Goal: Task Accomplishment & Management: Manage account settings

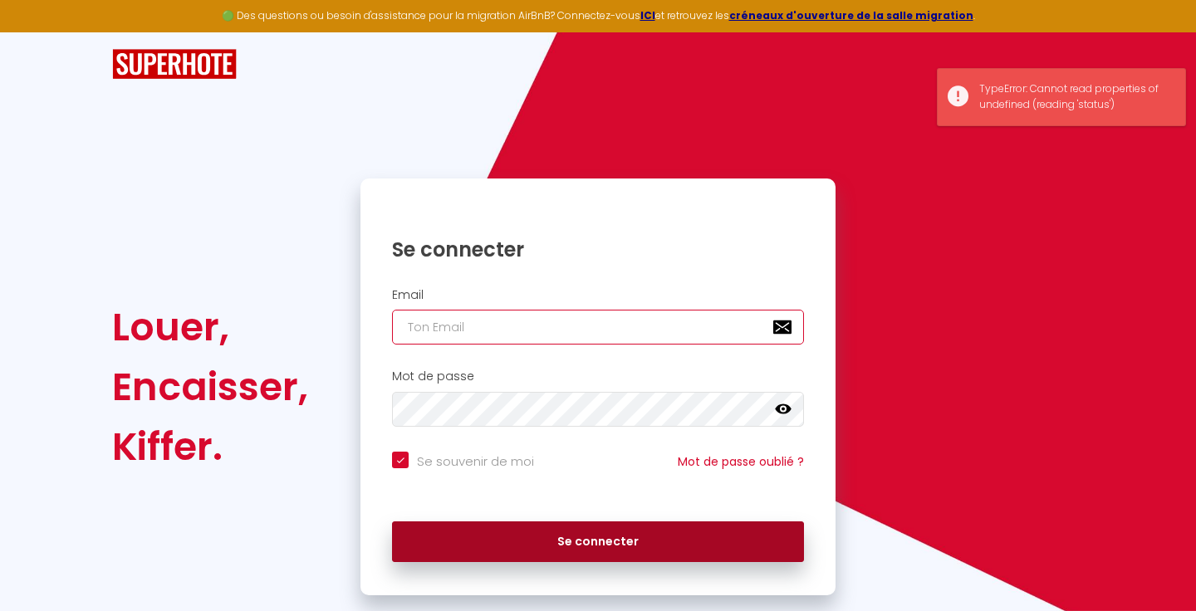
type input "[EMAIL_ADDRESS][DOMAIN_NAME]"
click at [487, 532] on button "Se connecter" at bounding box center [598, 543] width 412 height 42
checkbox input "true"
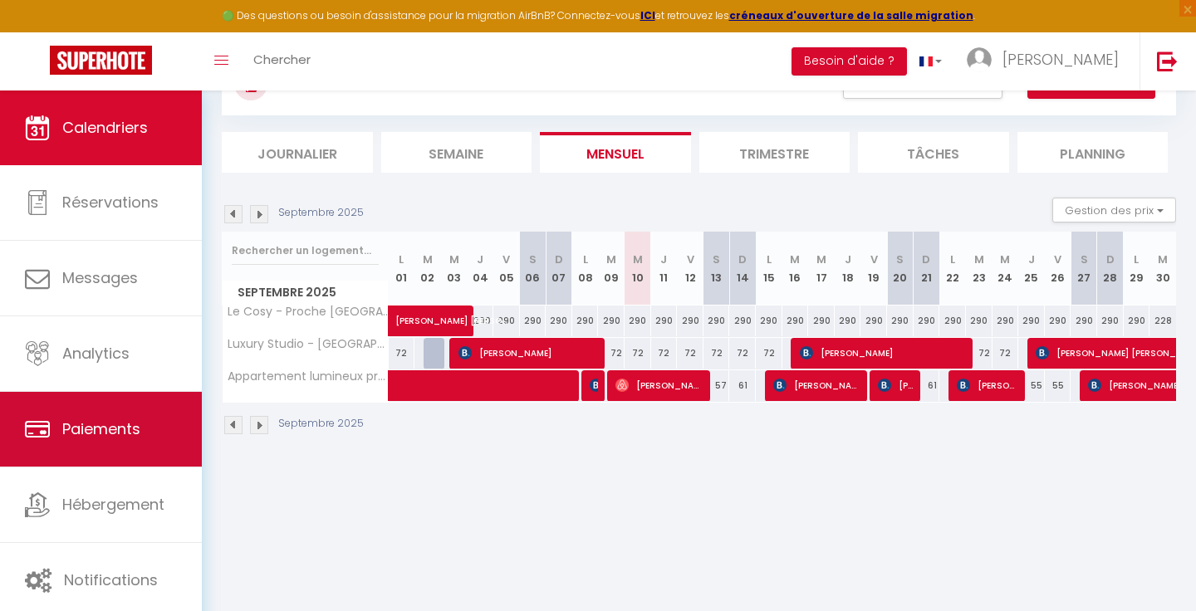
scroll to position [91, 0]
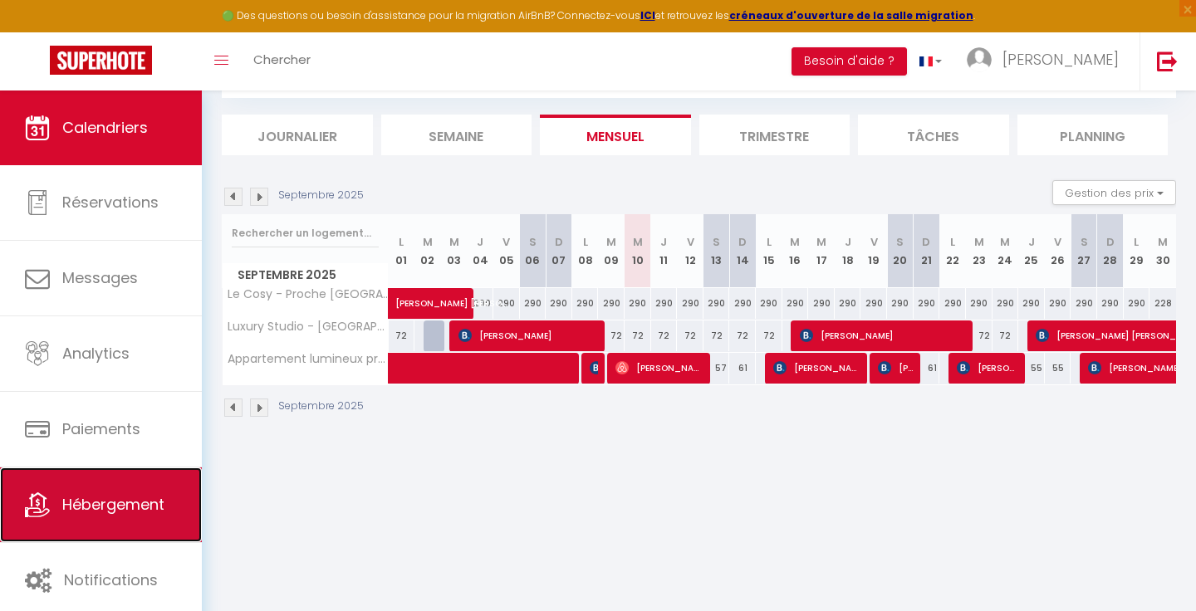
click at [97, 504] on span "Hébergement" at bounding box center [113, 504] width 102 height 21
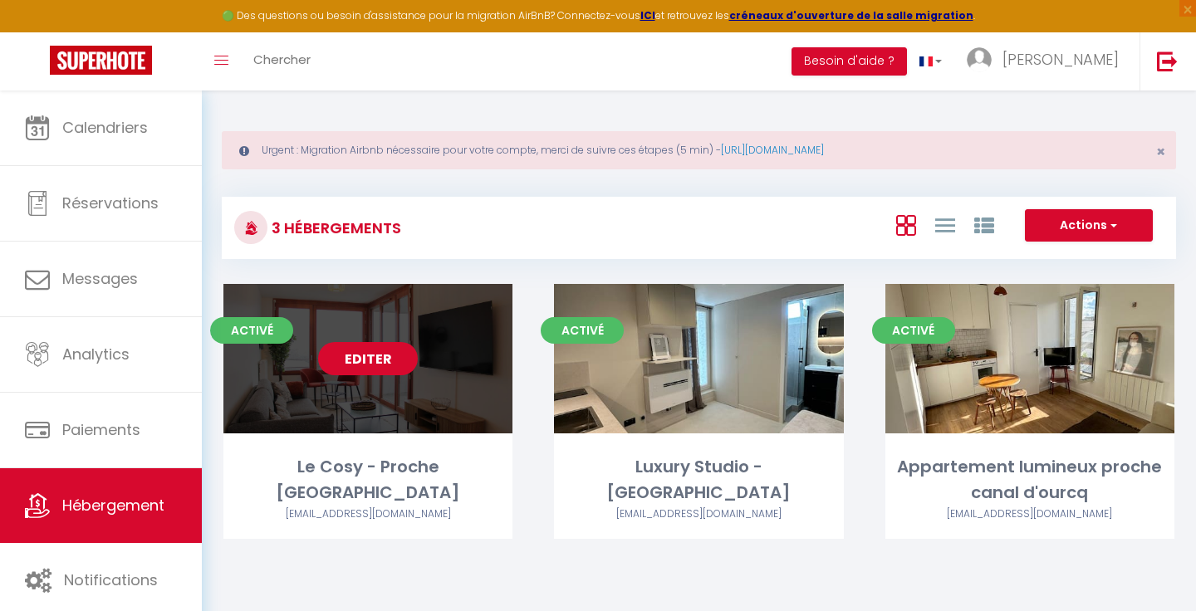
click at [370, 368] on link "Editer" at bounding box center [368, 358] width 100 height 33
select select "3"
select select "2"
select select "1"
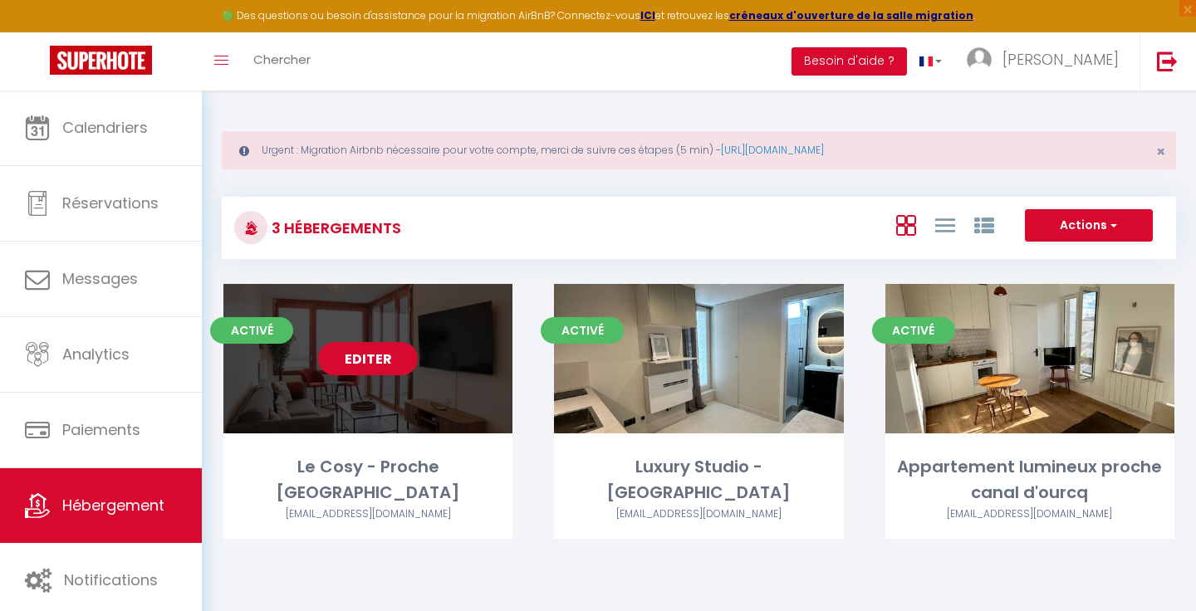
select select
select select "28"
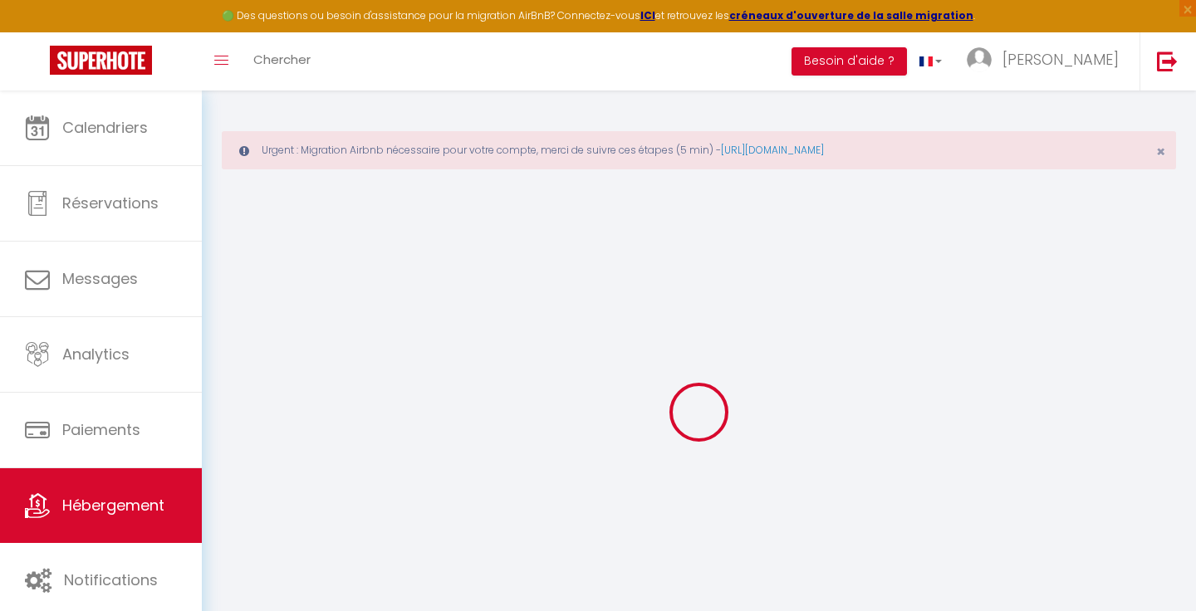
select select
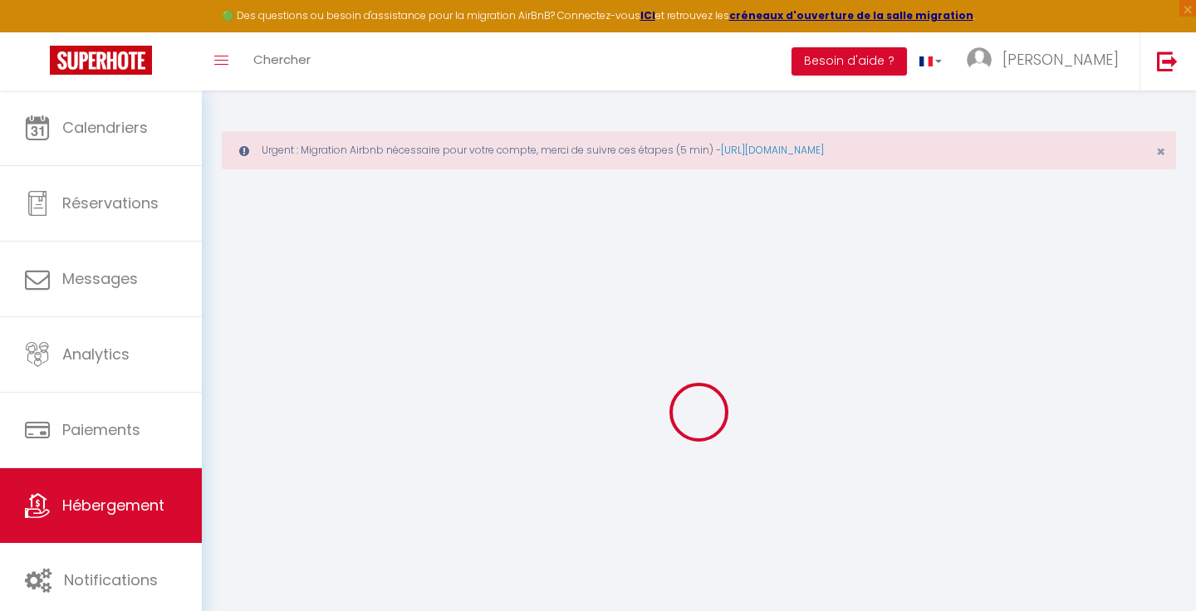
select select
checkbox input "false"
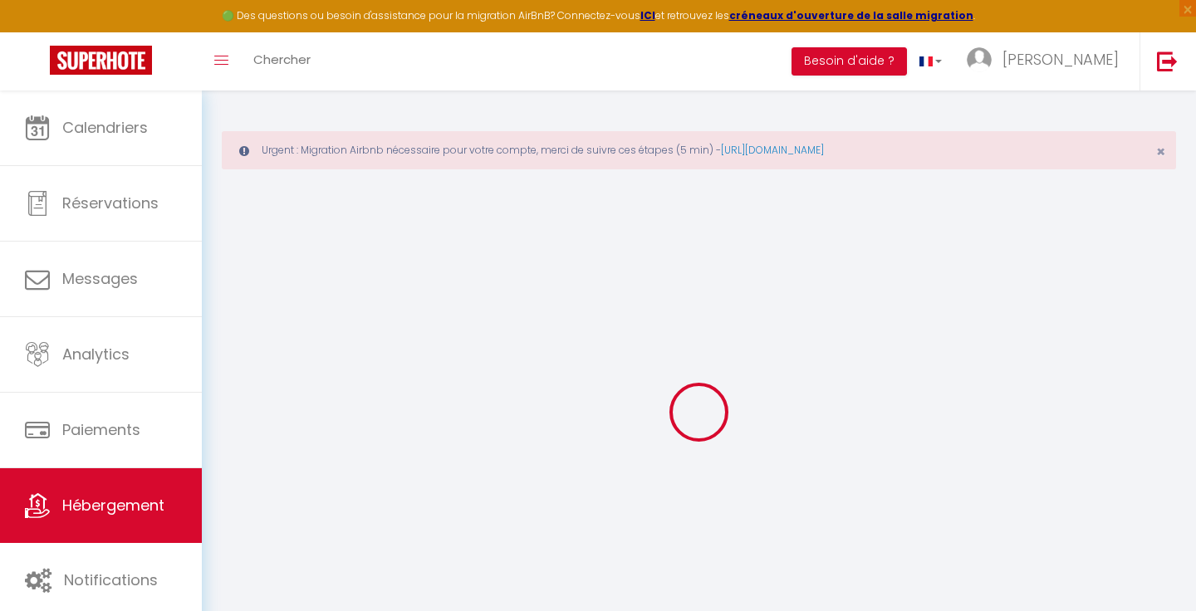
select select
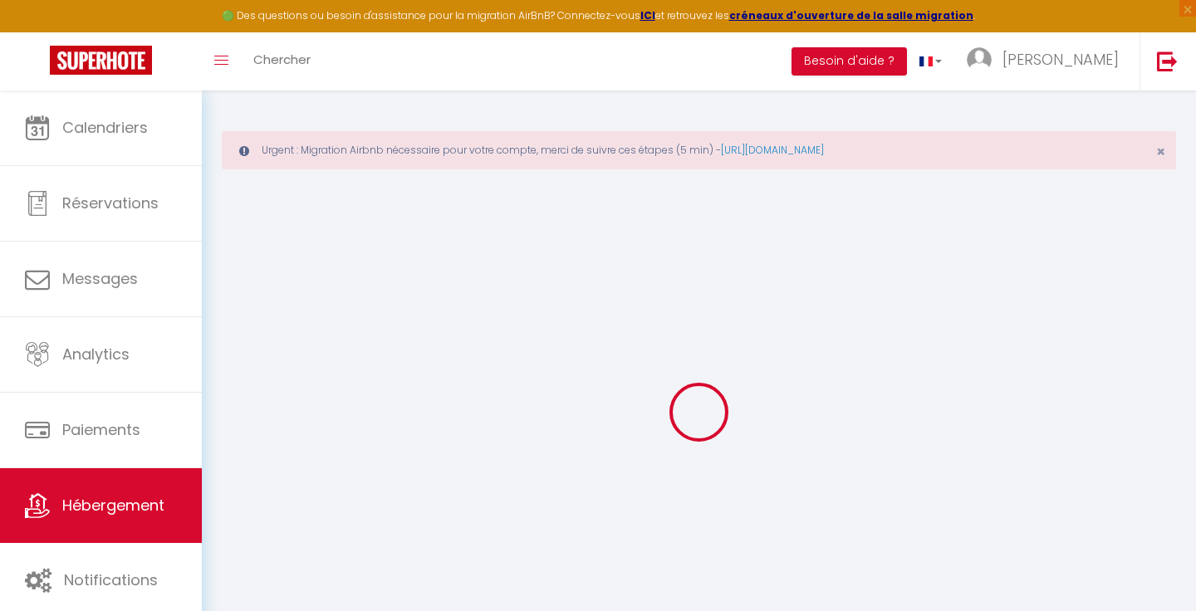
select select
checkbox input "false"
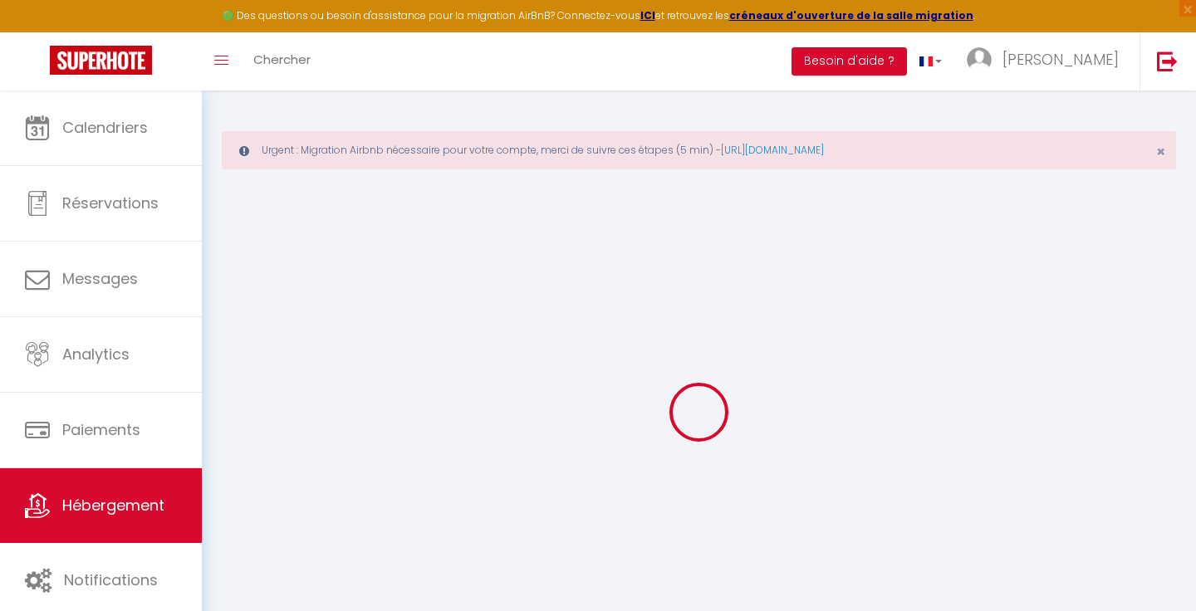
checkbox input "false"
select select
type input "Le Cosy - Proche [GEOGRAPHIC_DATA]"
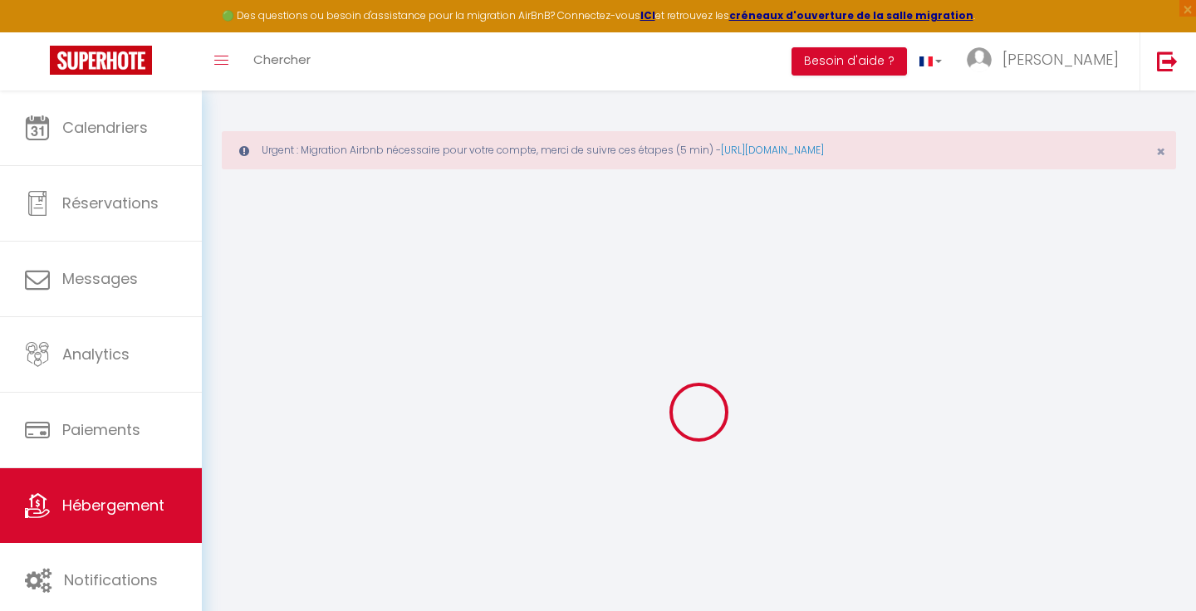
type input "Oma"
select select "8"
select select "4"
select select "2"
type input "160"
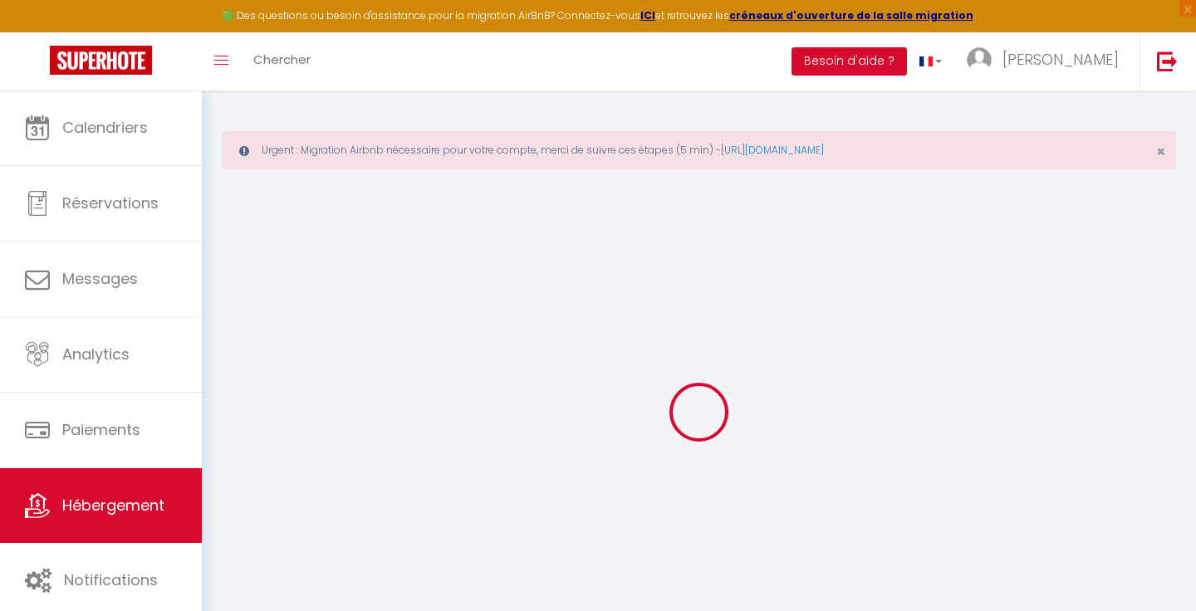
type input "110"
select select
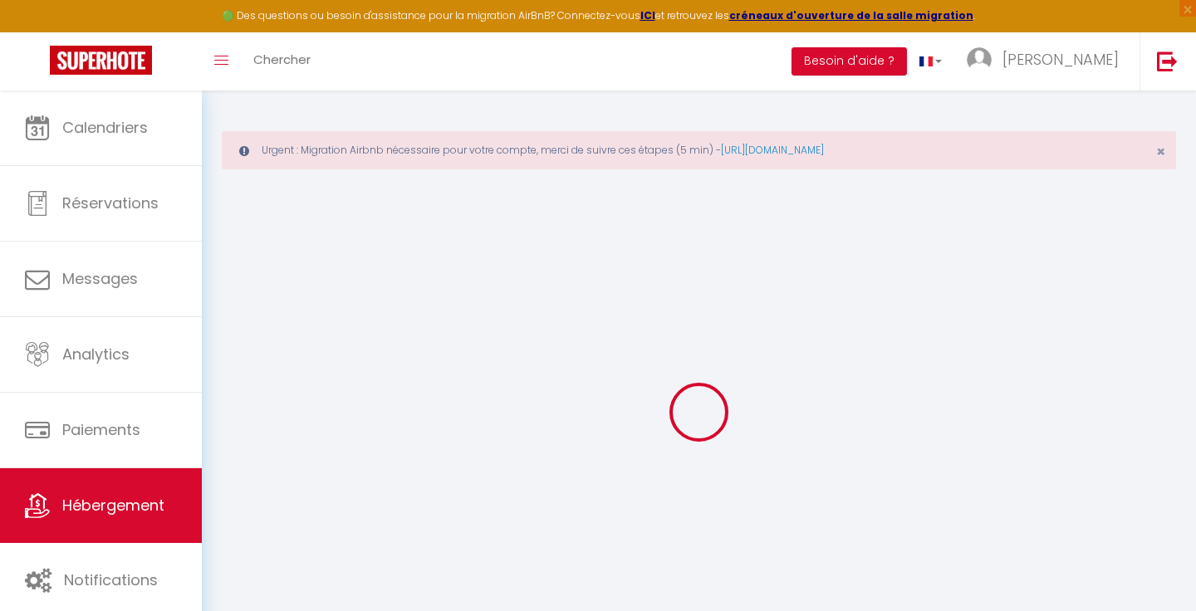
select select
type input "[STREET_ADDRESS]"
type input "93210"
type input "[GEOGRAPHIC_DATA]"
type input "[EMAIL_ADDRESS][DOMAIN_NAME]"
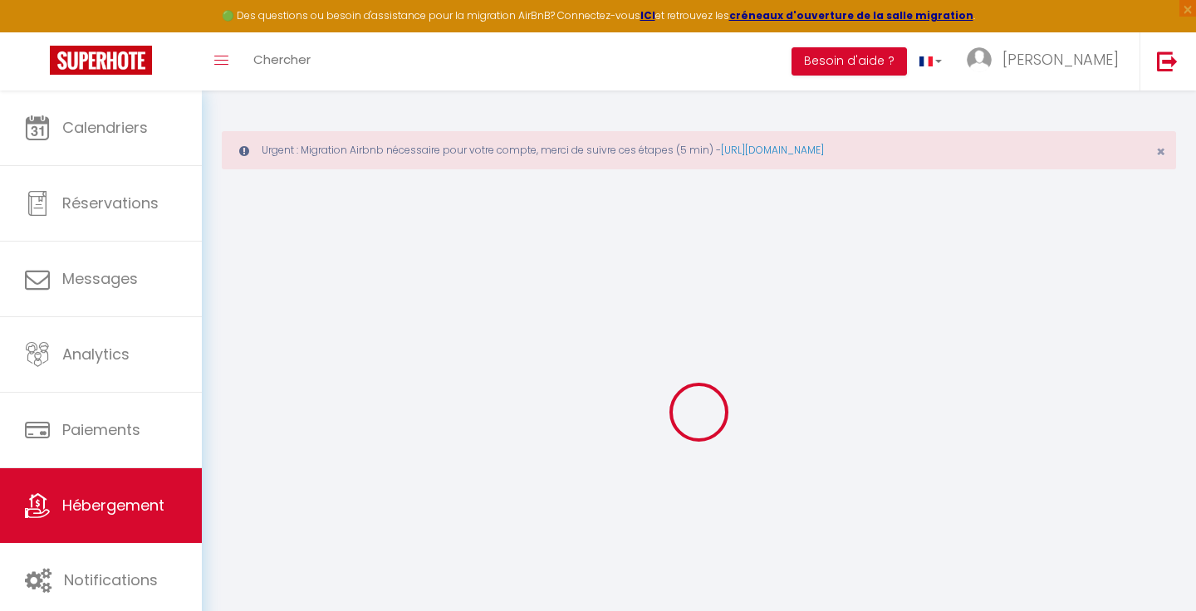
select select
checkbox input "false"
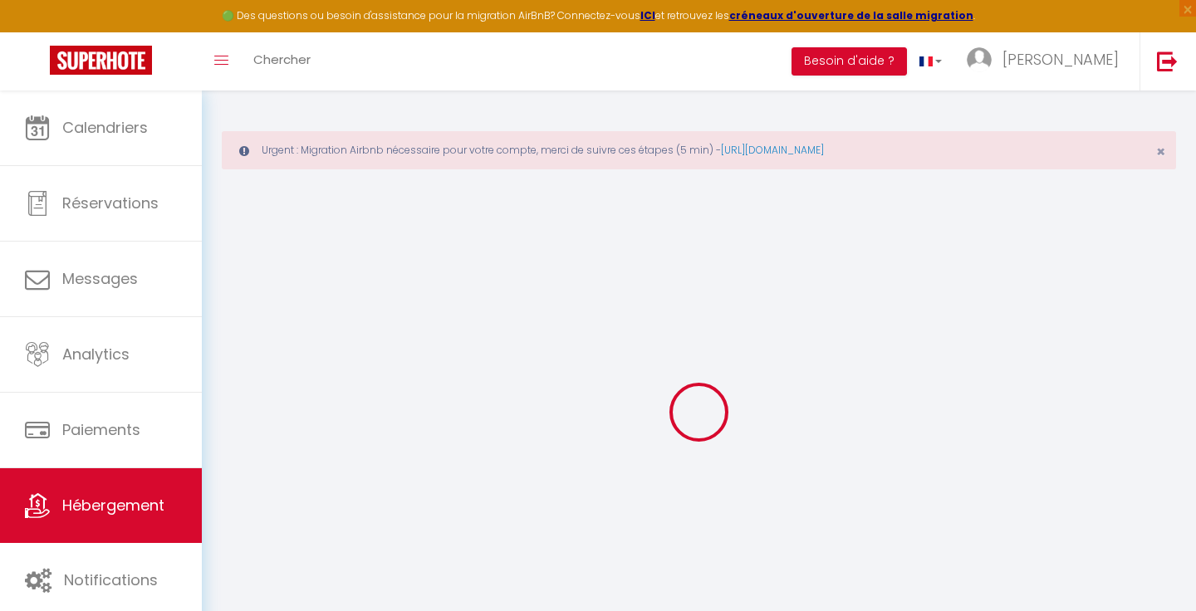
type input "0"
select select
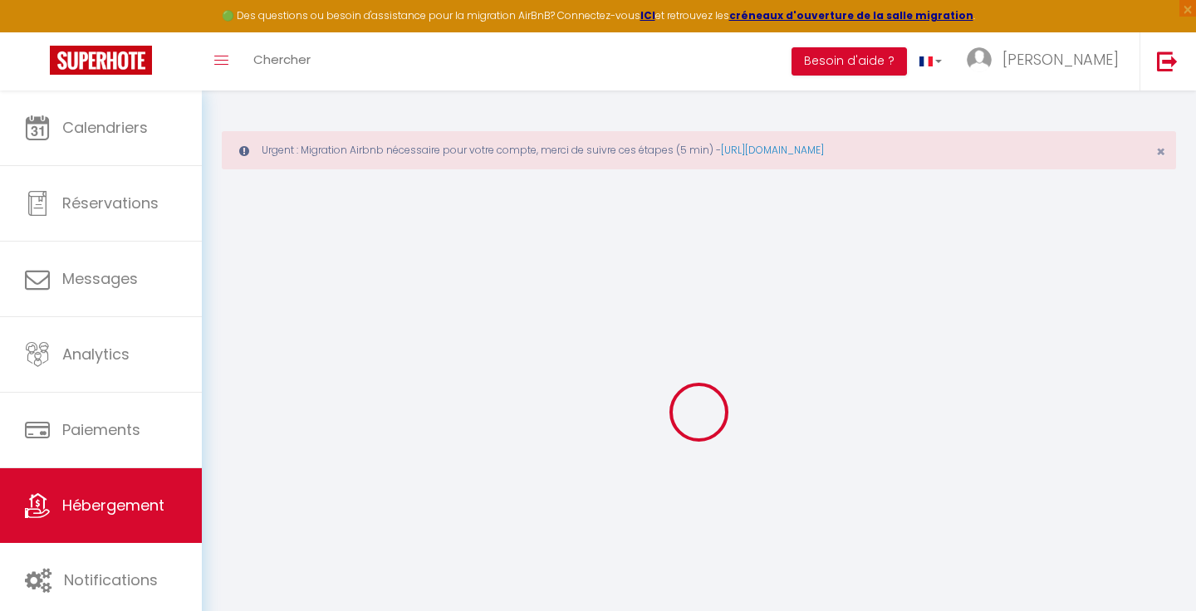
select select
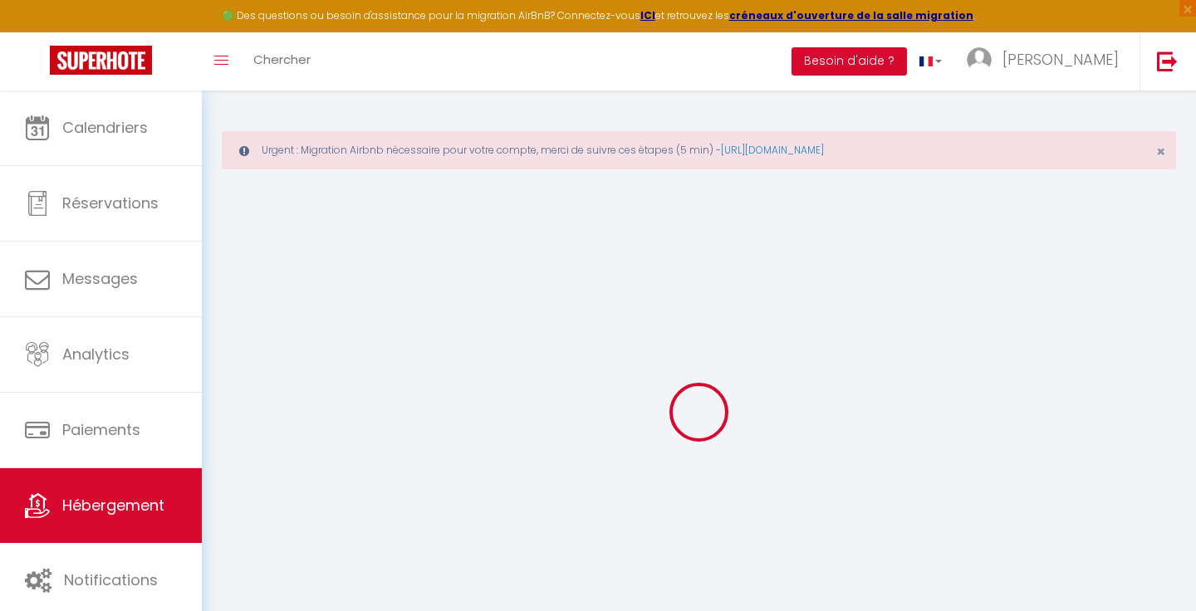
checkbox input "false"
select select
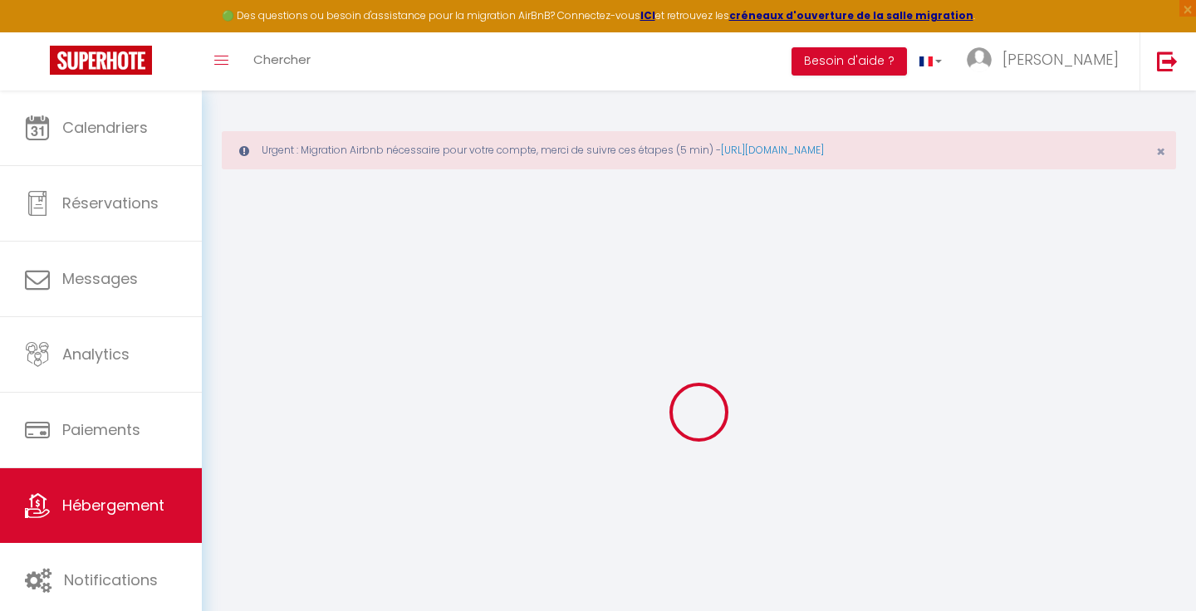
select select
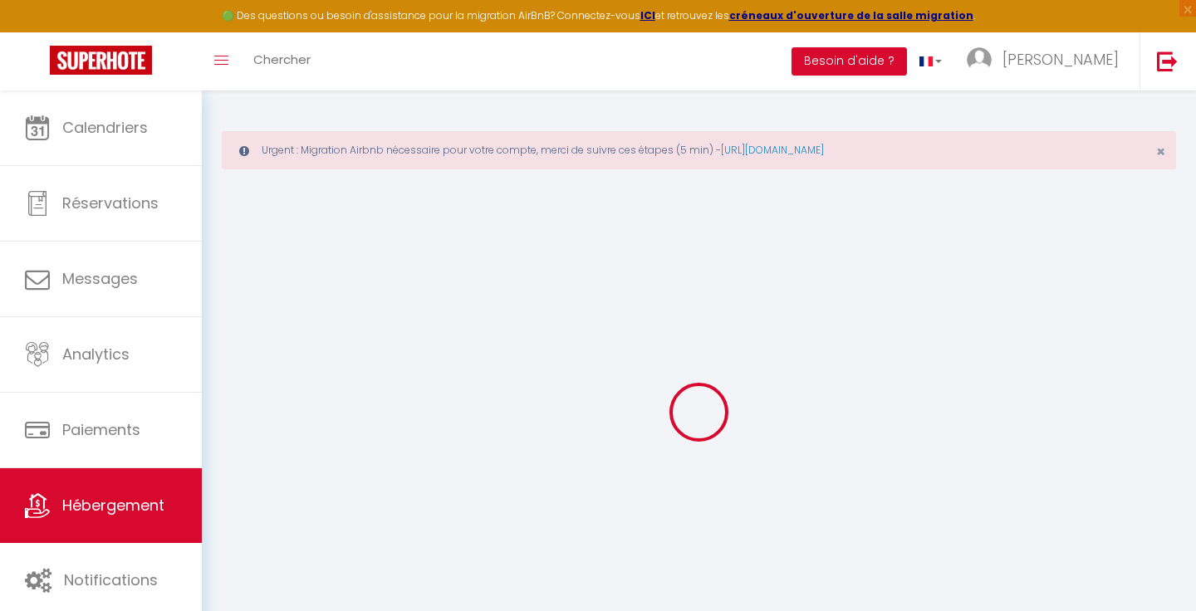
checkbox input "false"
select select
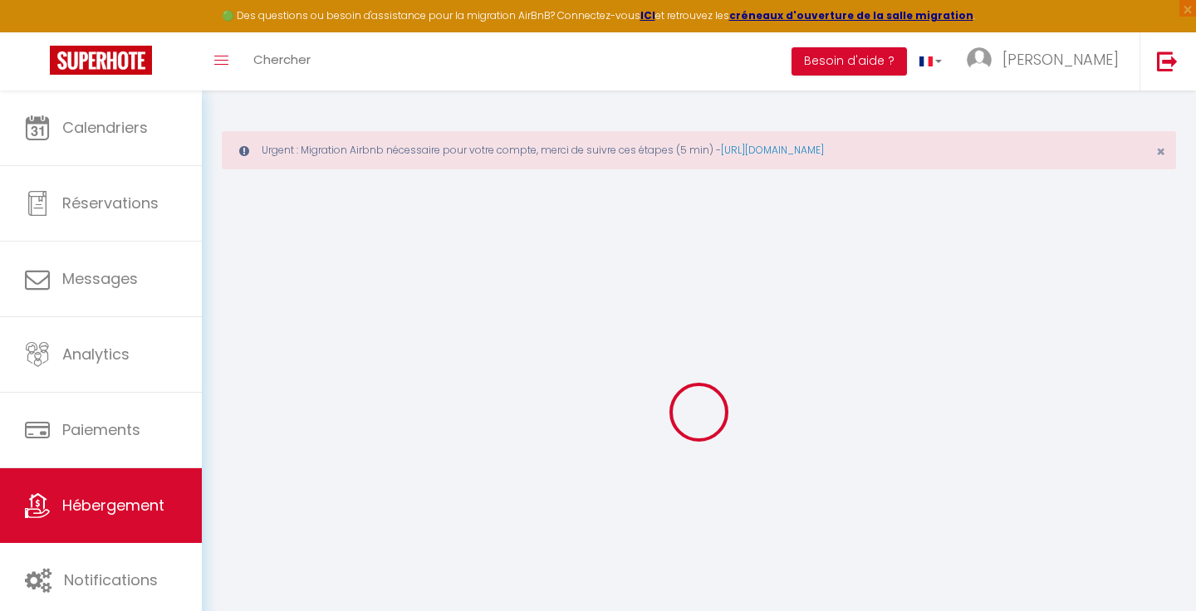
checkbox input "false"
select select
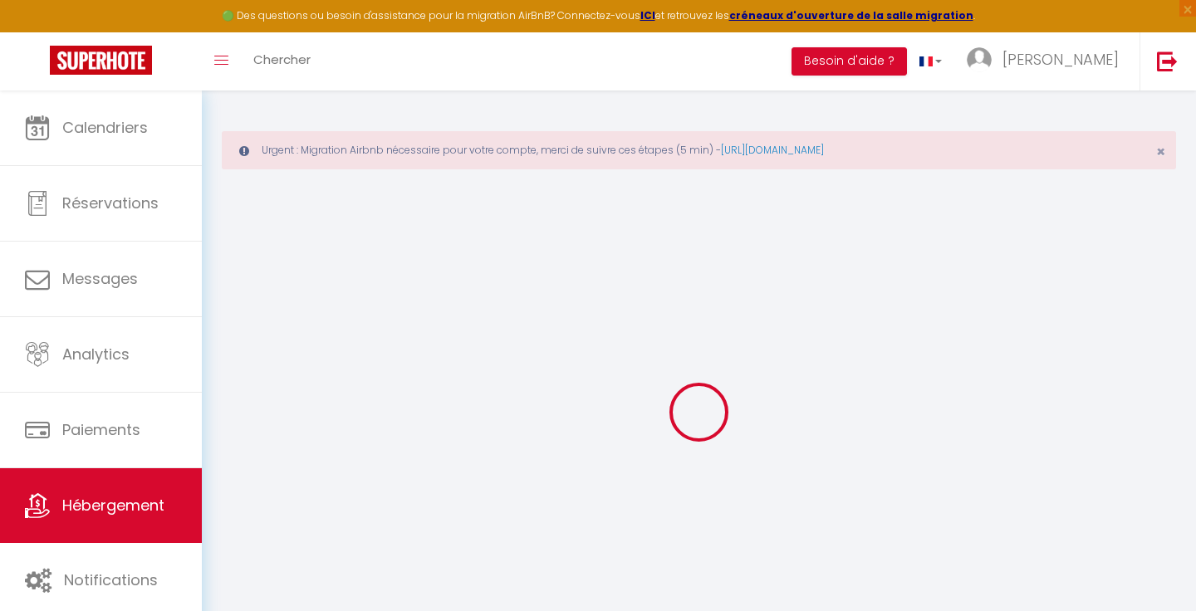
checkbox input "false"
select select "16:00"
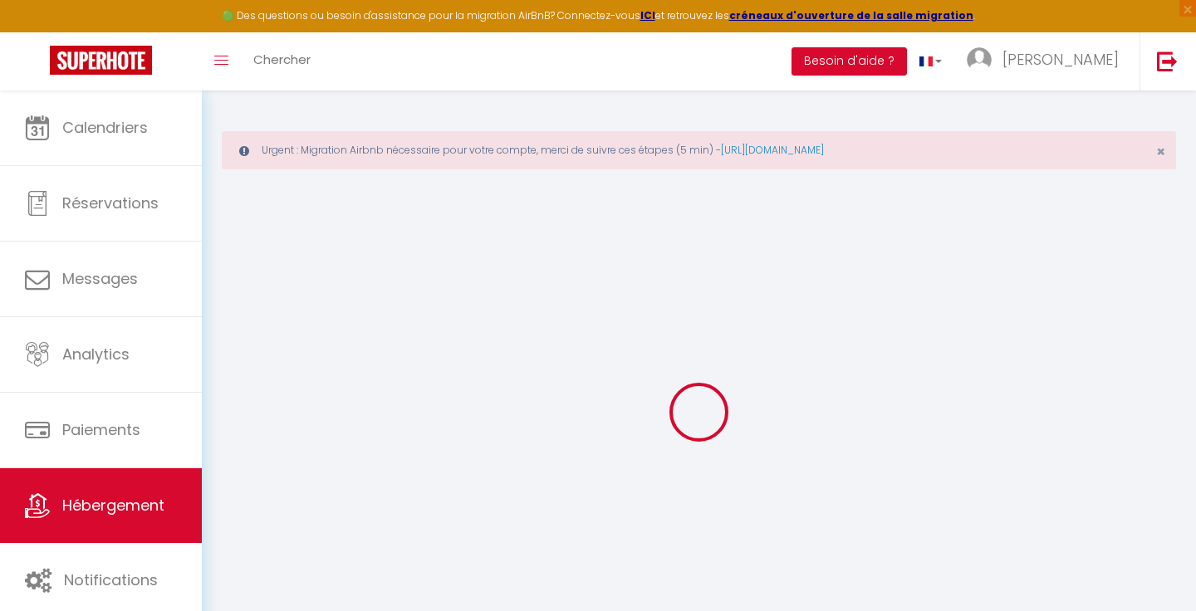
select select "23:00"
select select "11:00"
select select "30"
select select "120"
select select
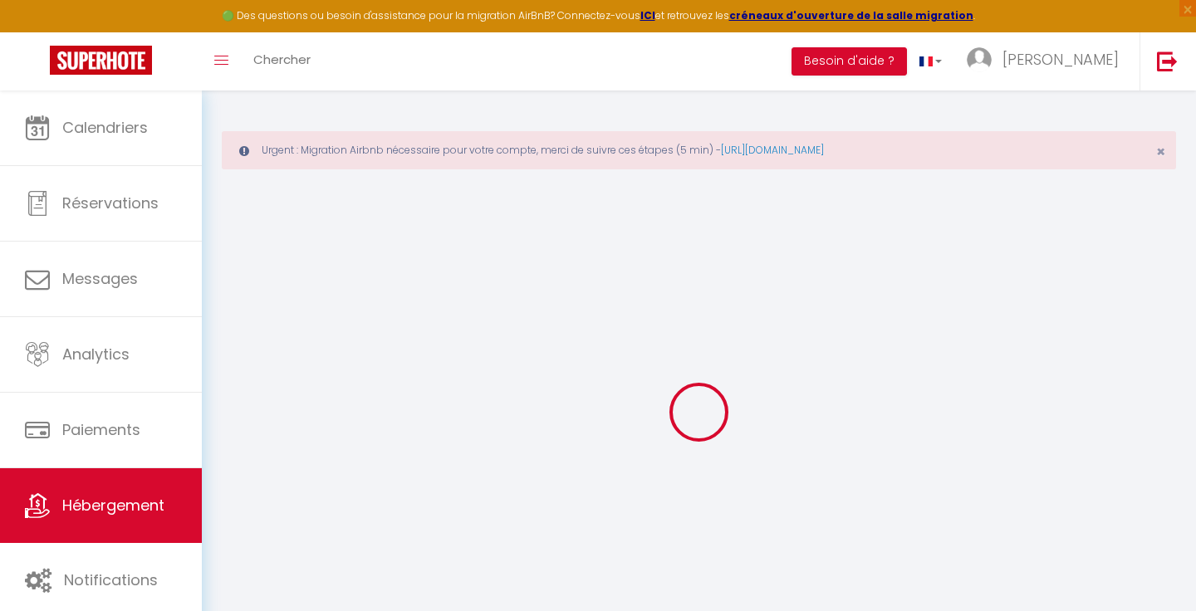
select select "false"
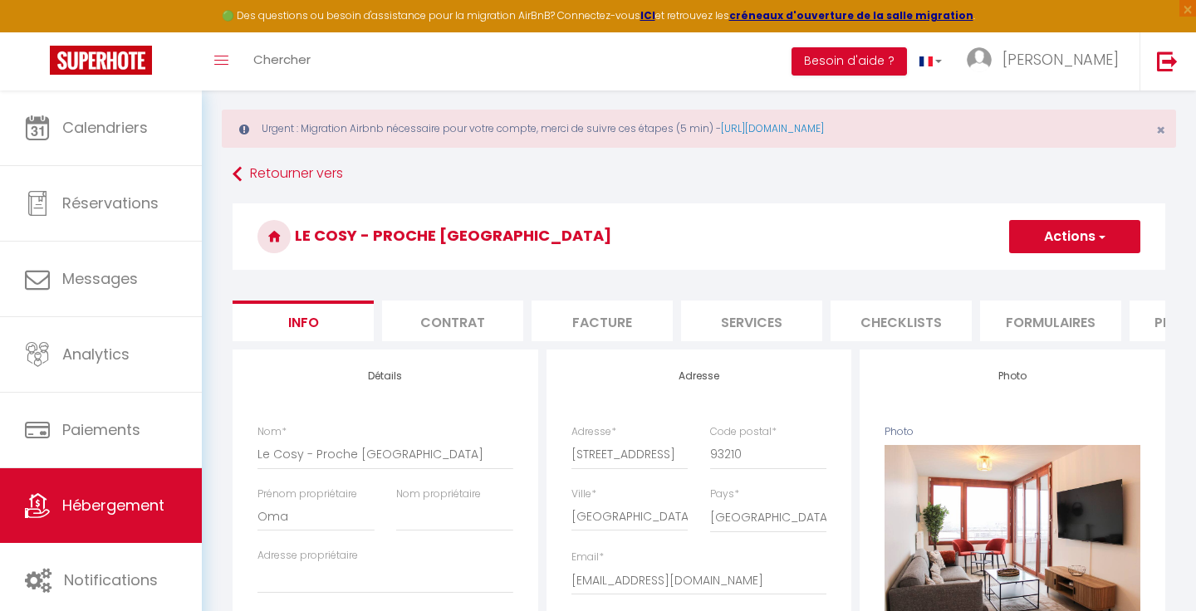
scroll to position [24, 0]
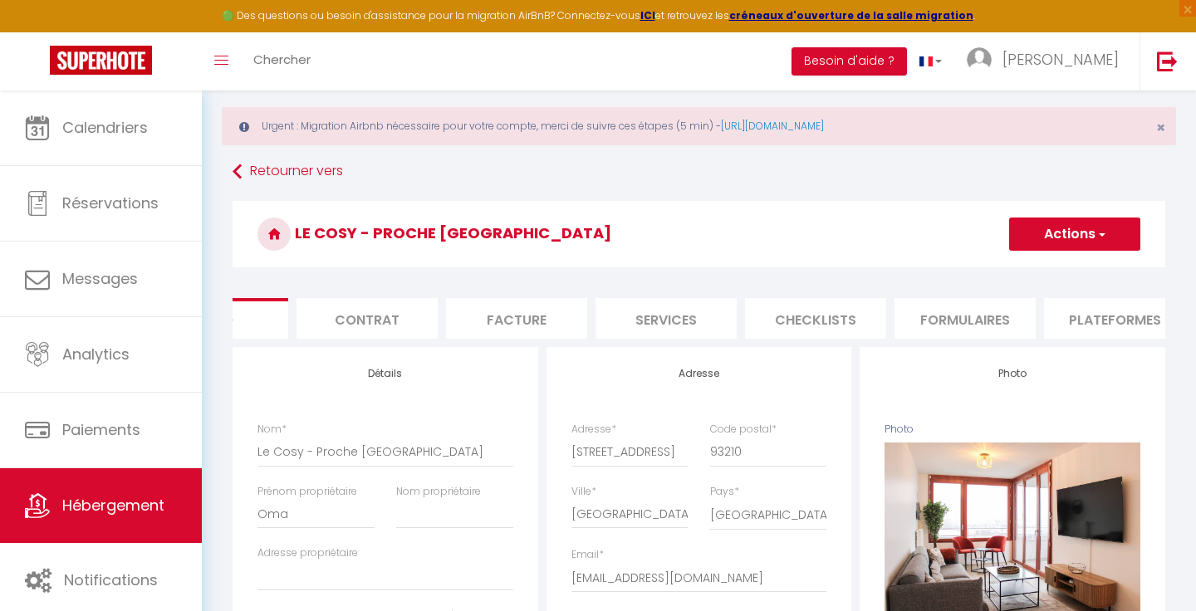
select select
checkbox input "false"
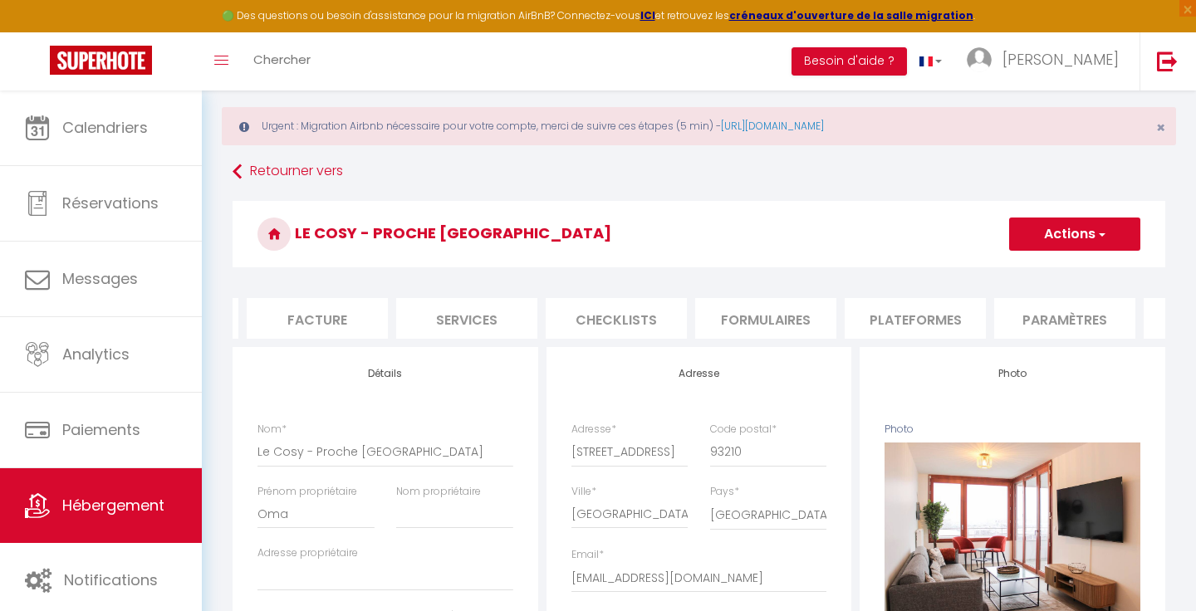
scroll to position [0, 361]
click at [849, 311] on li "Plateformes" at bounding box center [838, 318] width 141 height 41
select select
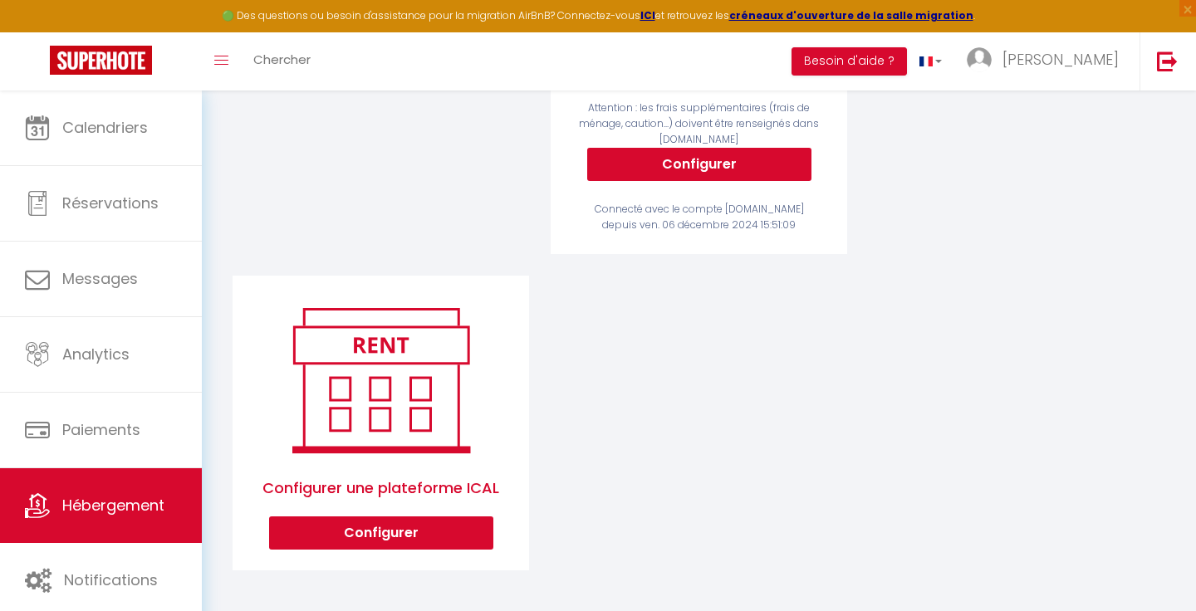
scroll to position [528, 0]
click at [386, 532] on button "Configurer" at bounding box center [381, 532] width 224 height 33
select select "1"
select select
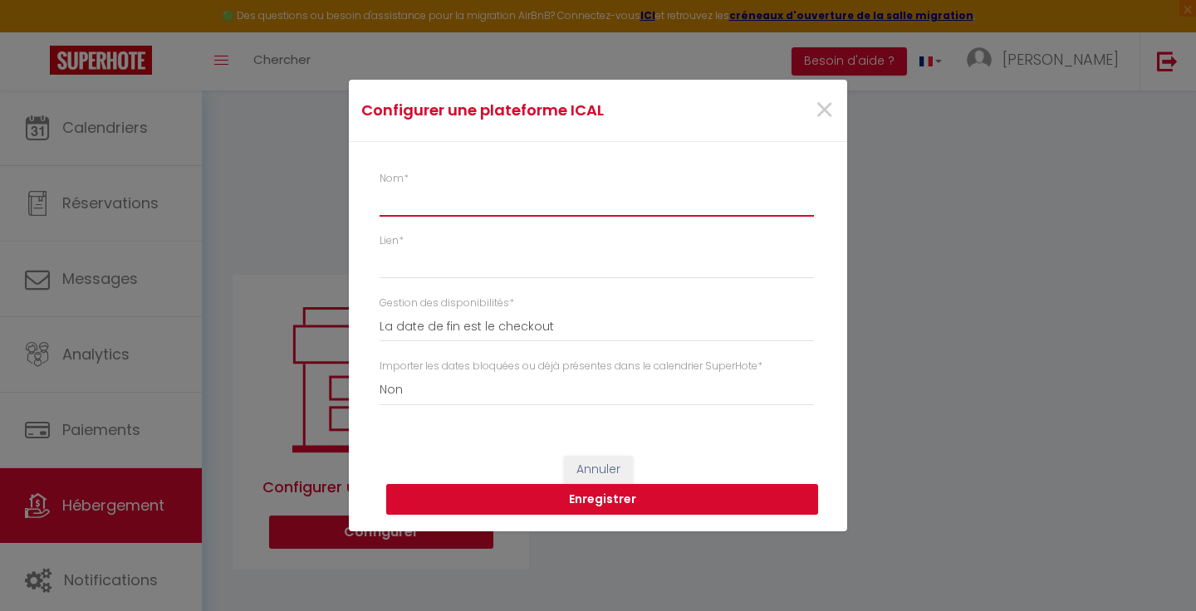
click at [469, 204] on input "Nom *" at bounding box center [597, 202] width 434 height 30
type input "B"
select select
type input "Bo"
select select
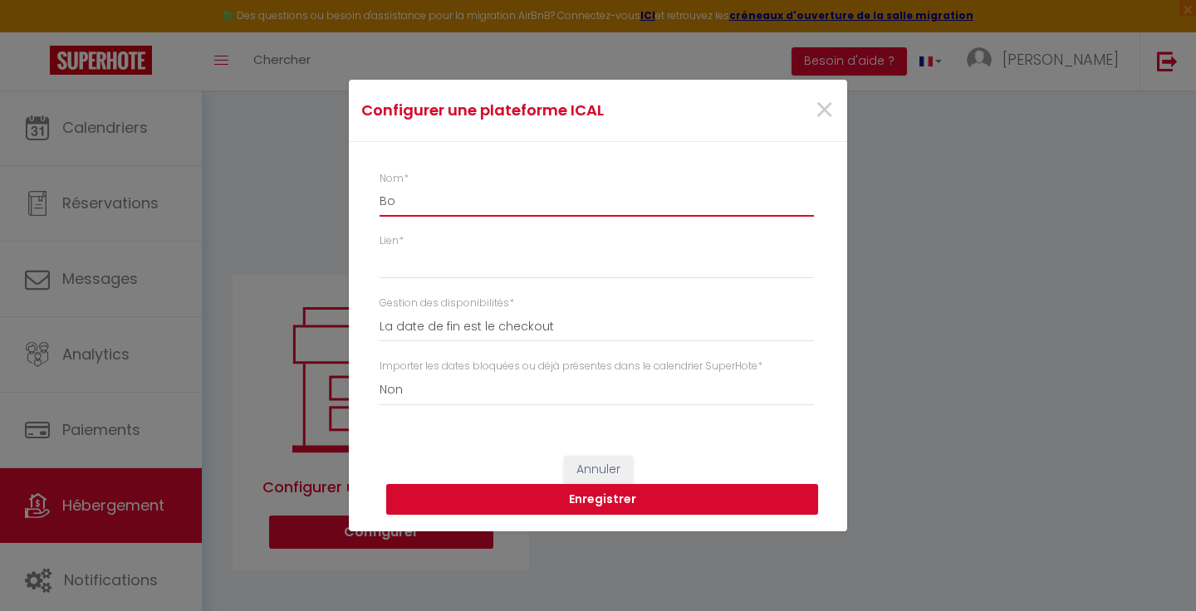
type input "Bok"
select select
type input "Boki"
select select
type input "Bokin"
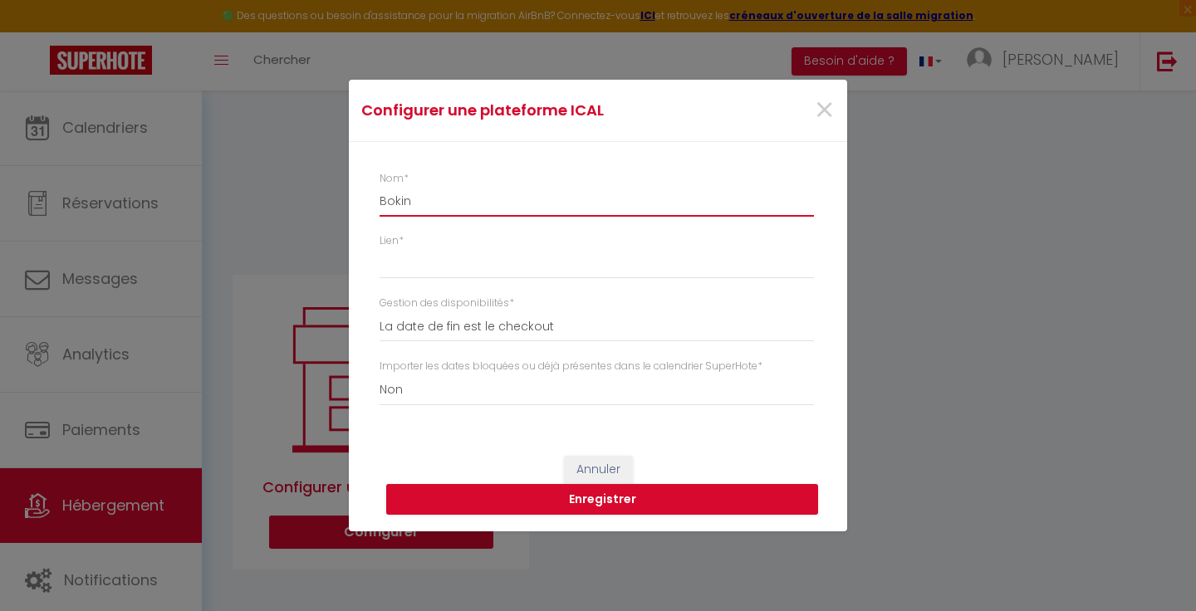
select select
type input "Boking"
select select
click at [394, 203] on input "Boking" at bounding box center [597, 202] width 434 height 30
type input "Booking"
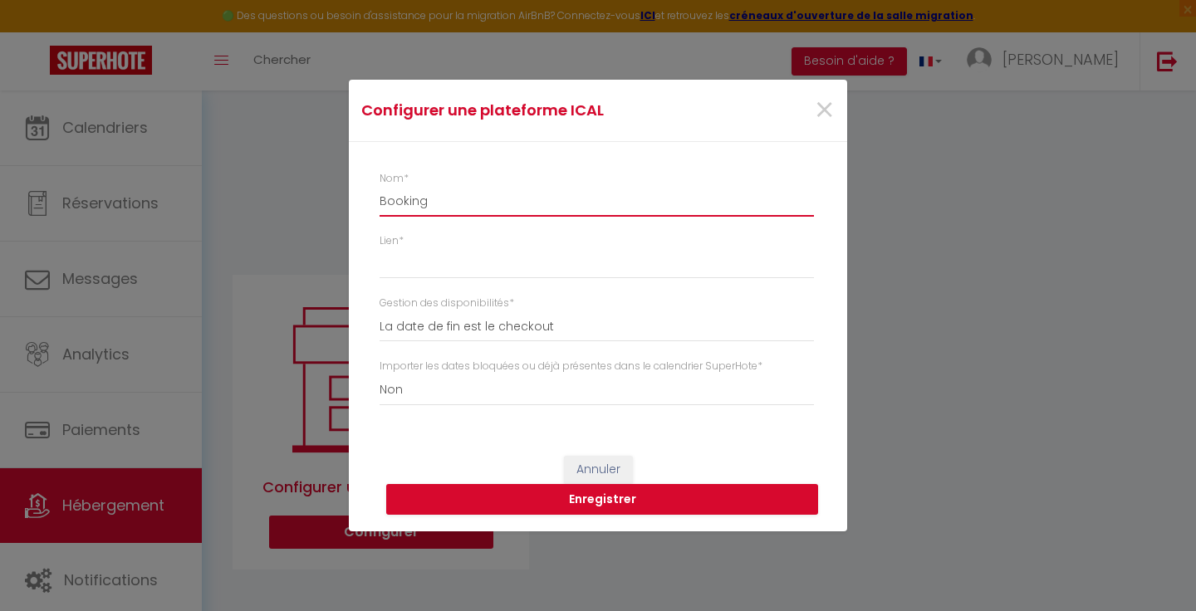
select select
type input "Booking"
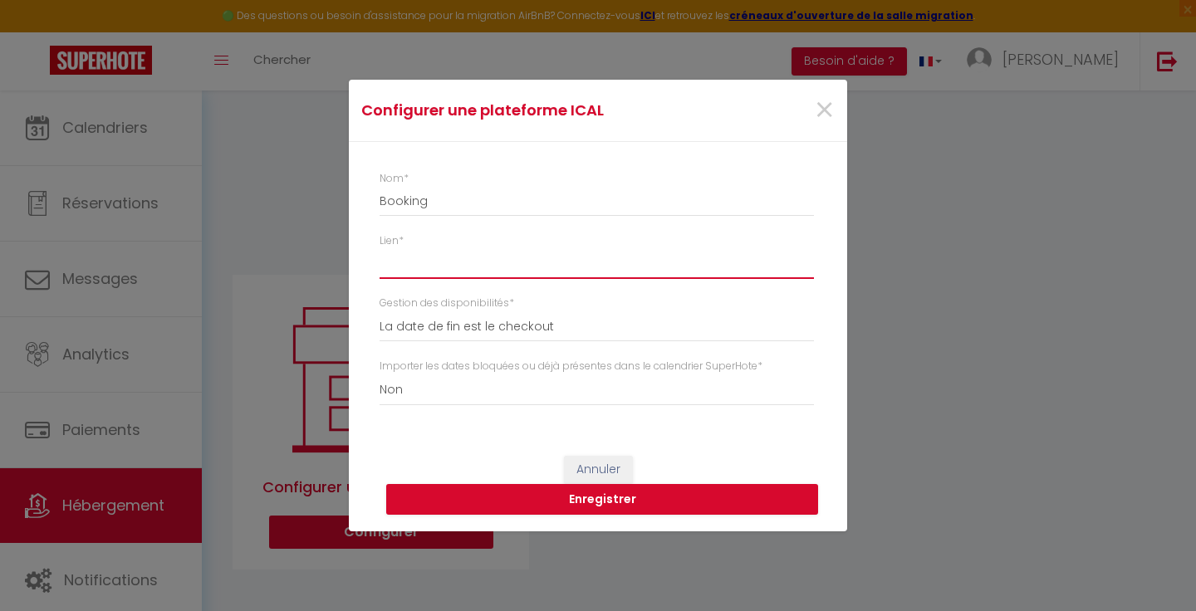
click at [406, 267] on input "Lien *" at bounding box center [597, 263] width 434 height 30
paste input "[URL][DOMAIN_NAME]"
type input "[URL][DOMAIN_NAME]"
select select
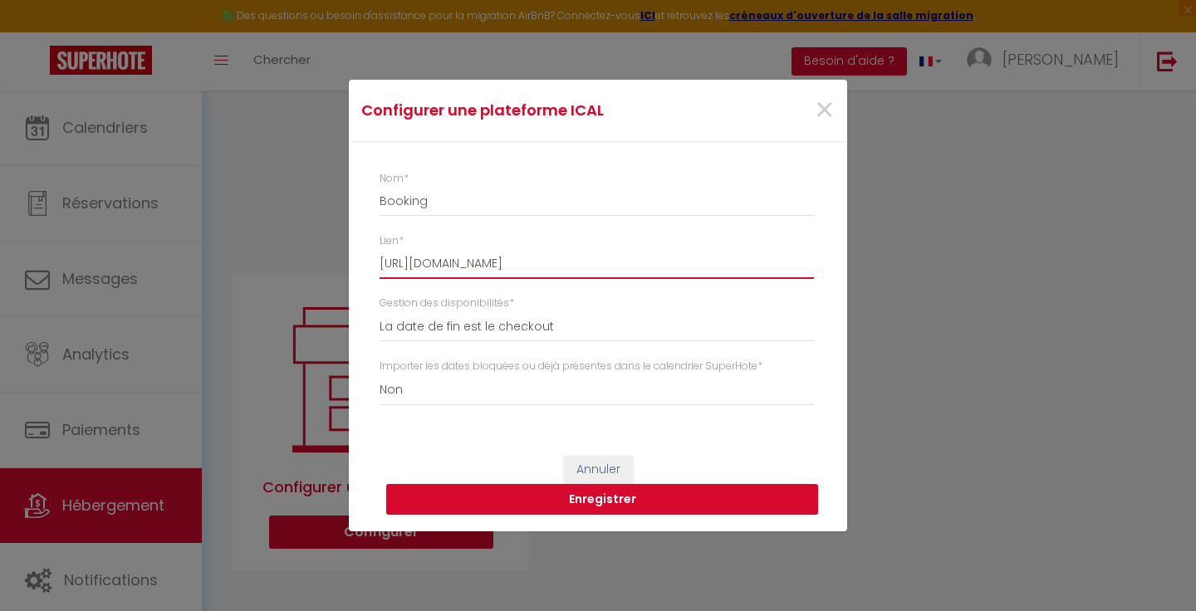
type input "[URL][DOMAIN_NAME]"
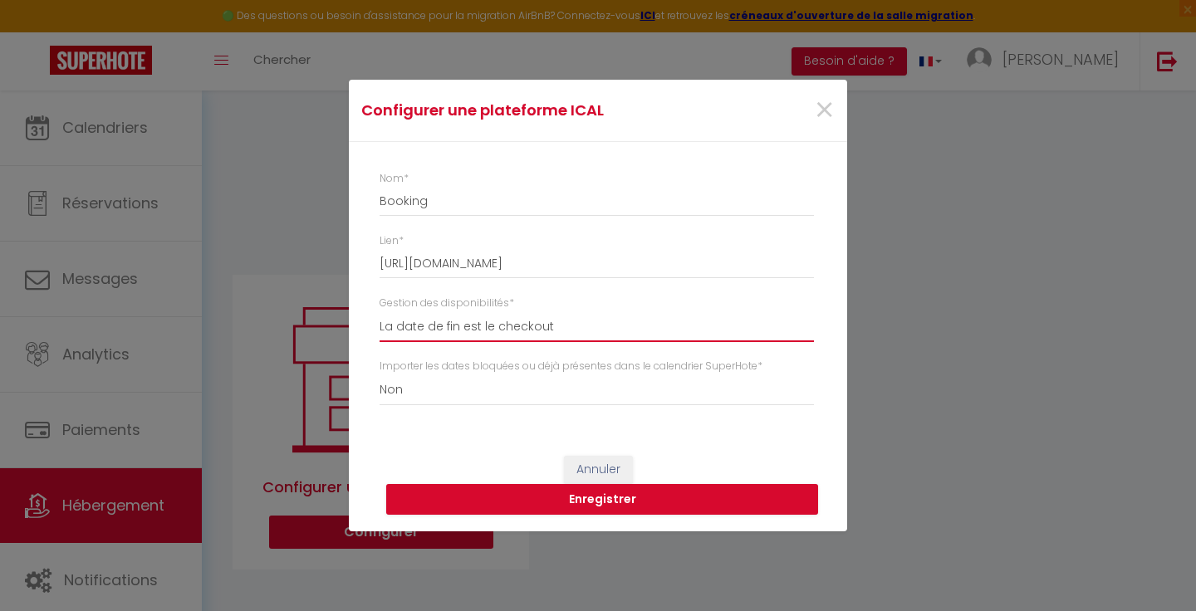
click at [464, 328] on select "La date de fin est le checkout La date de fin est la dernière nuit La date de f…" at bounding box center [597, 327] width 434 height 32
click at [380, 311] on select "La date de fin est le checkout La date de fin est la dernière nuit La date de f…" at bounding box center [597, 327] width 434 height 32
click at [590, 500] on button "Enregistrer" at bounding box center [602, 500] width 432 height 32
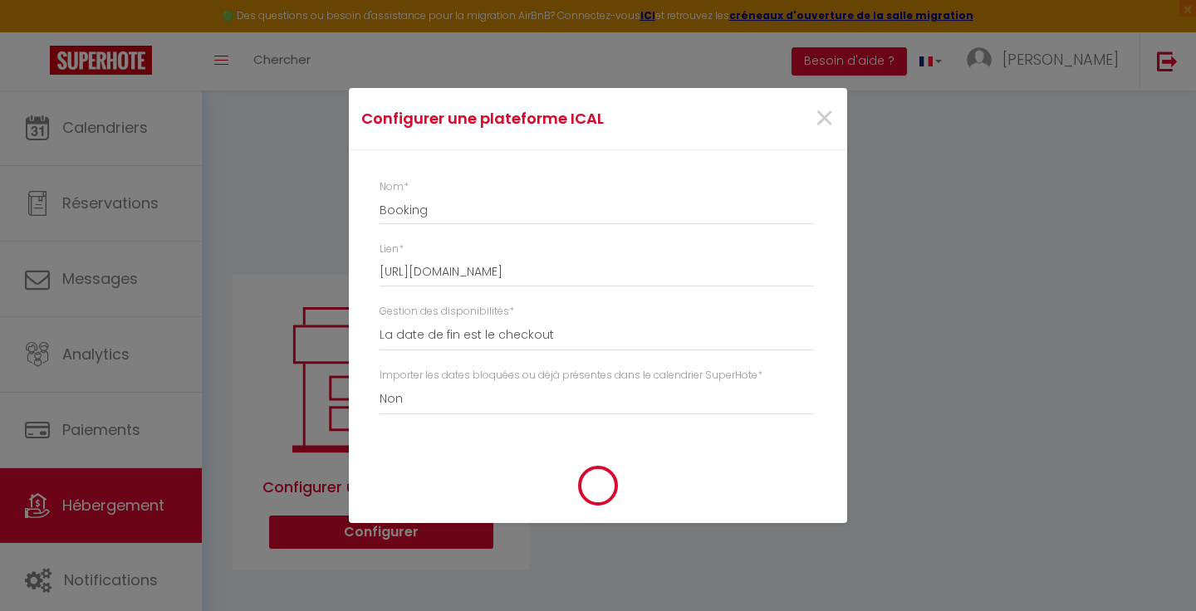
select select
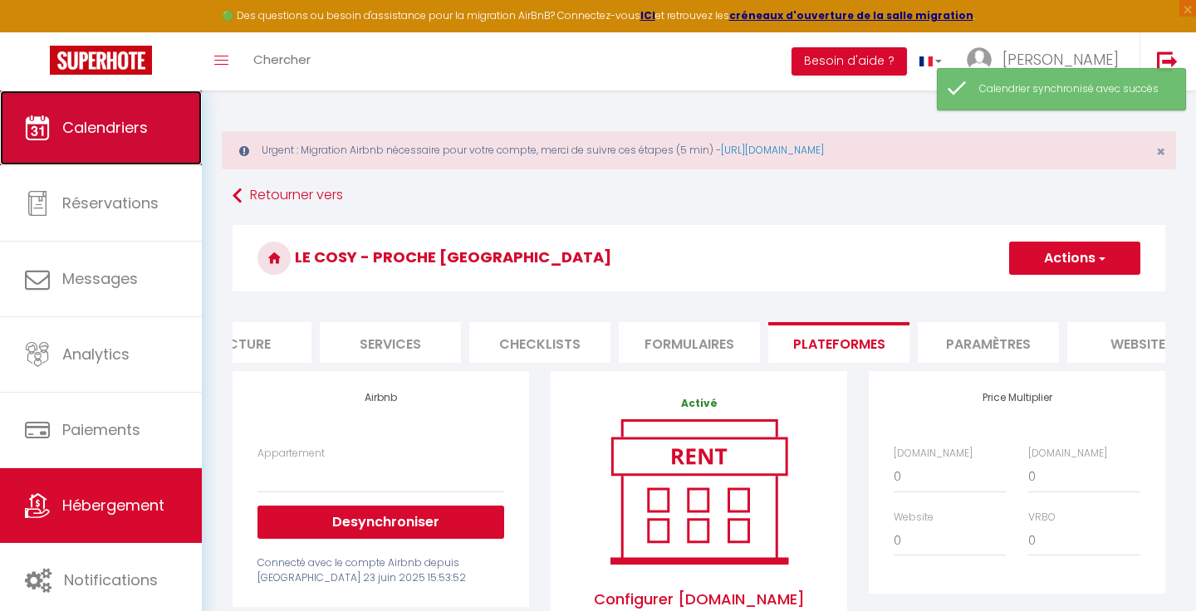
click at [153, 136] on link "Calendriers" at bounding box center [101, 128] width 202 height 75
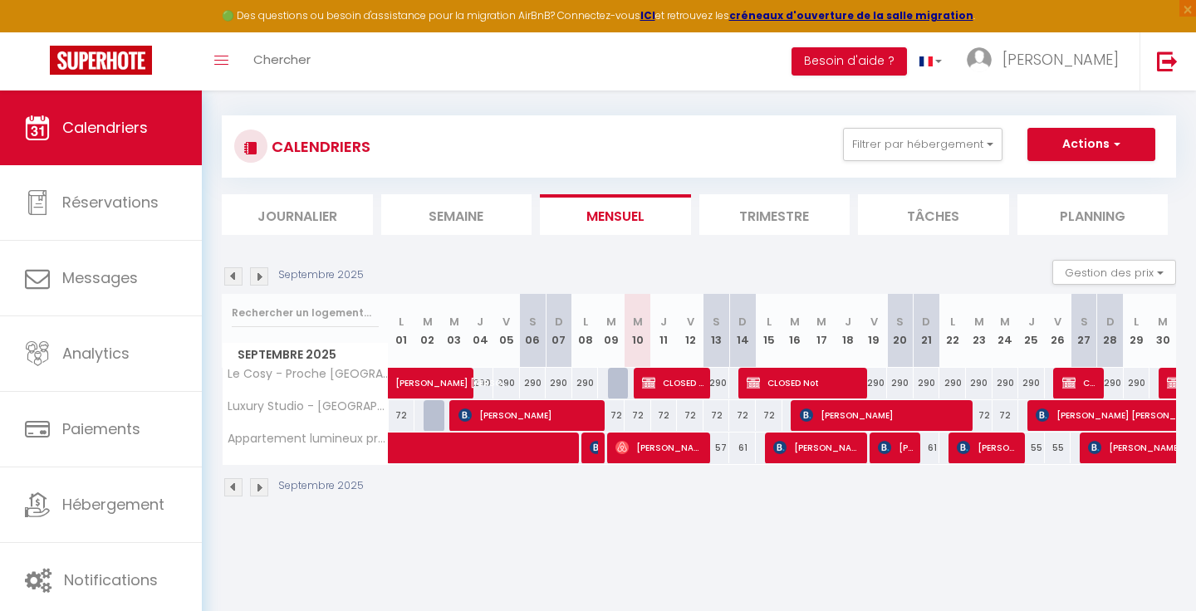
scroll to position [85, 0]
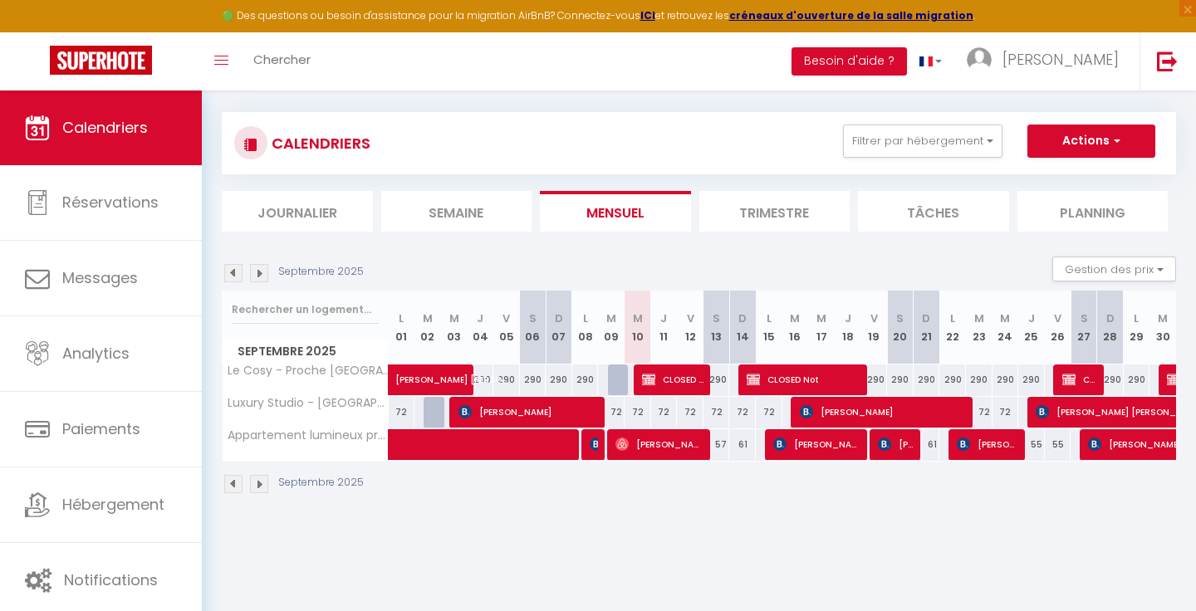
click at [258, 275] on img at bounding box center [259, 273] width 18 height 18
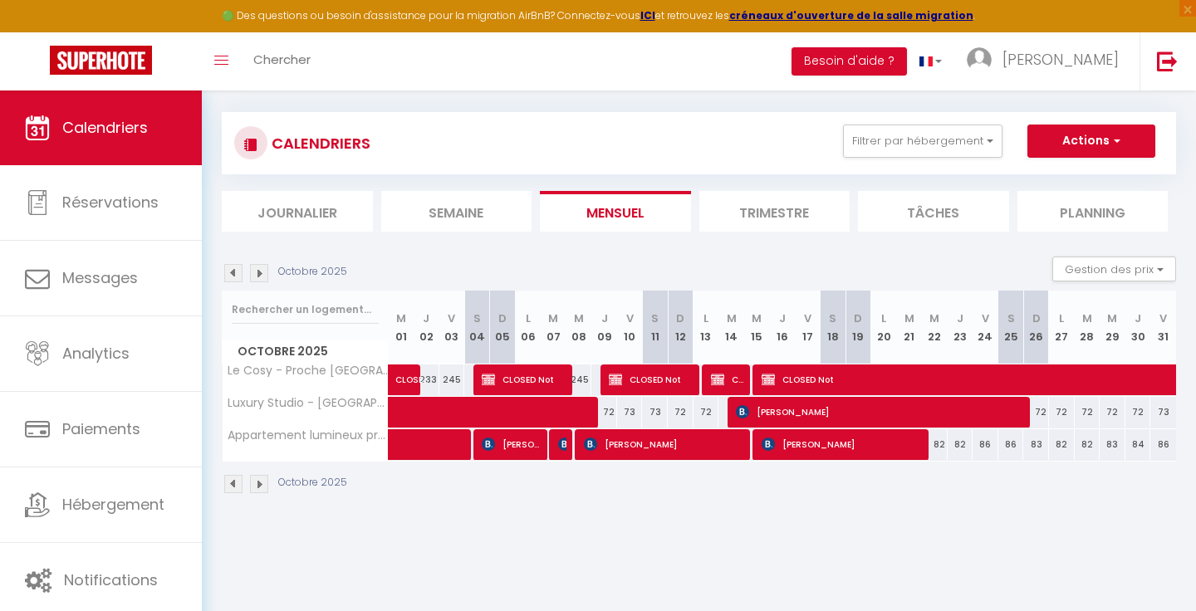
click at [257, 274] on img at bounding box center [259, 273] width 18 height 18
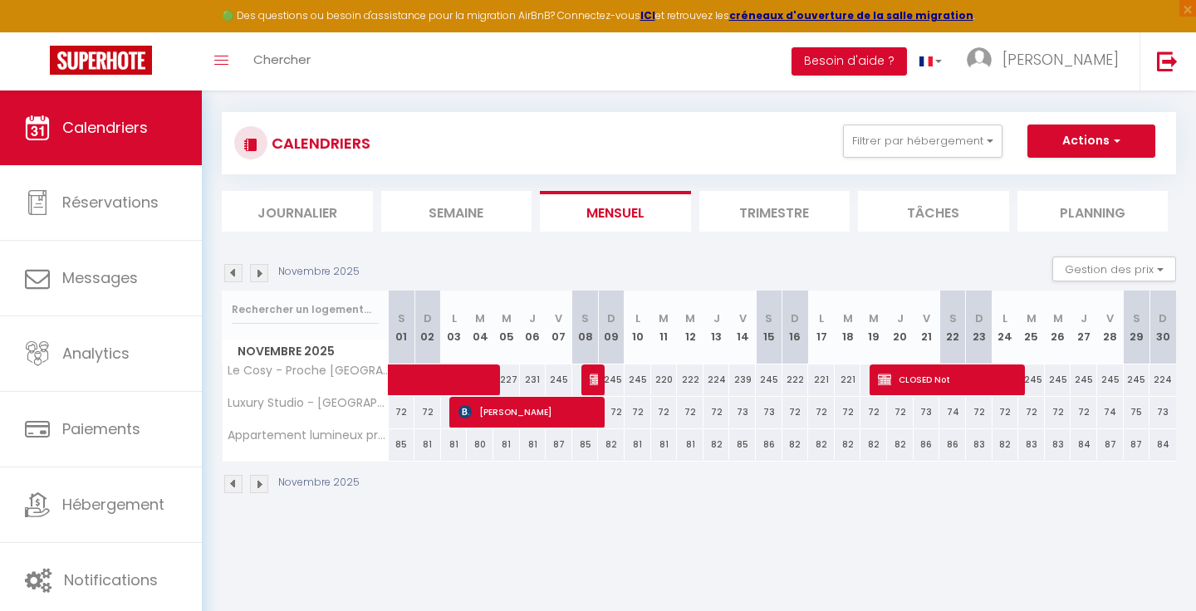
click at [233, 272] on img at bounding box center [233, 273] width 18 height 18
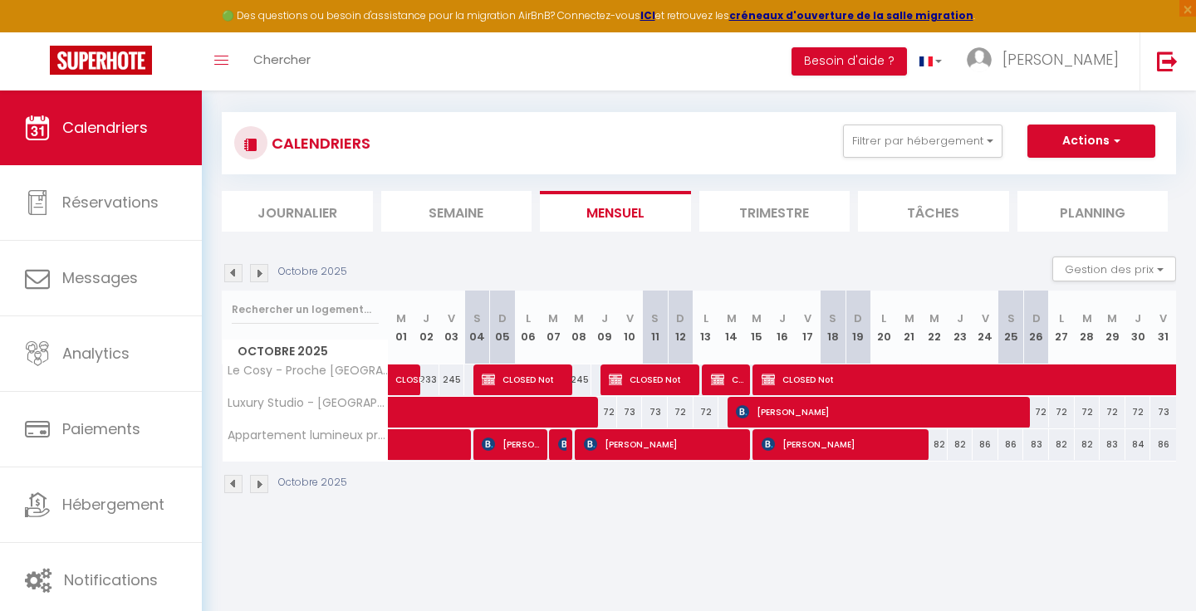
click at [228, 270] on img at bounding box center [233, 273] width 18 height 18
select select
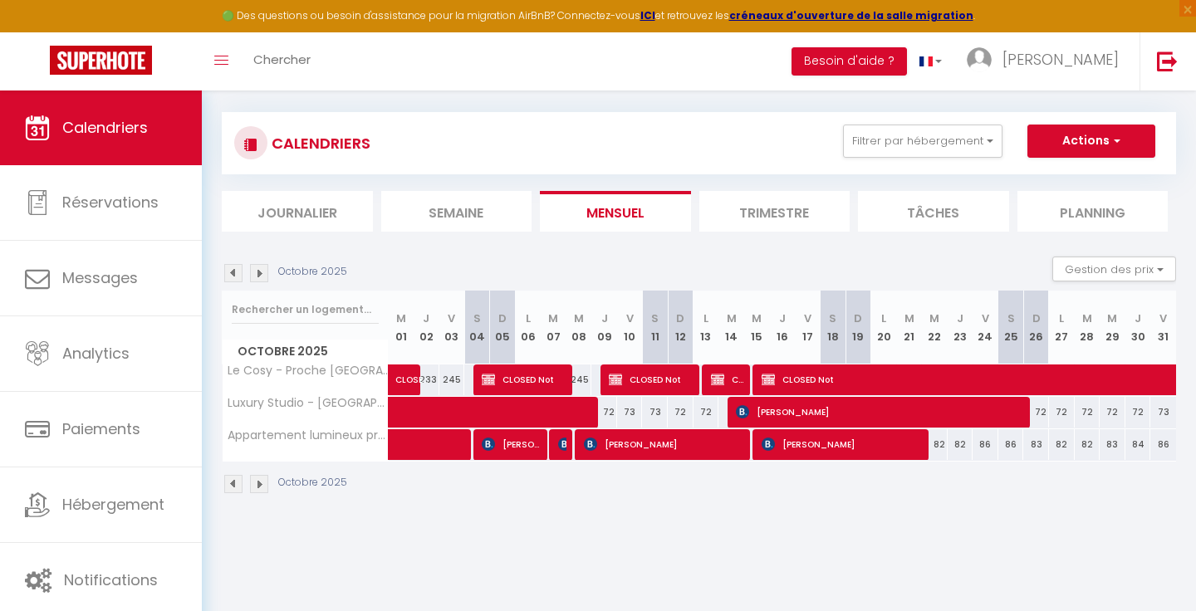
select select
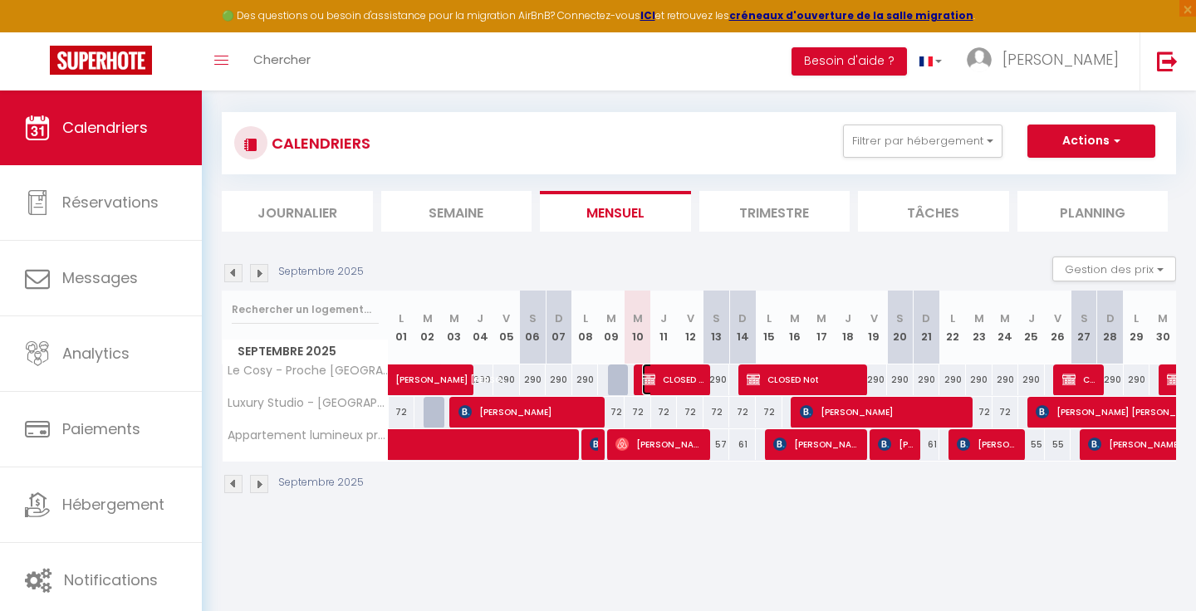
click at [680, 380] on span "CLOSED Not" at bounding box center [673, 380] width 62 height 32
select select "OK"
select select "KO"
select select "0"
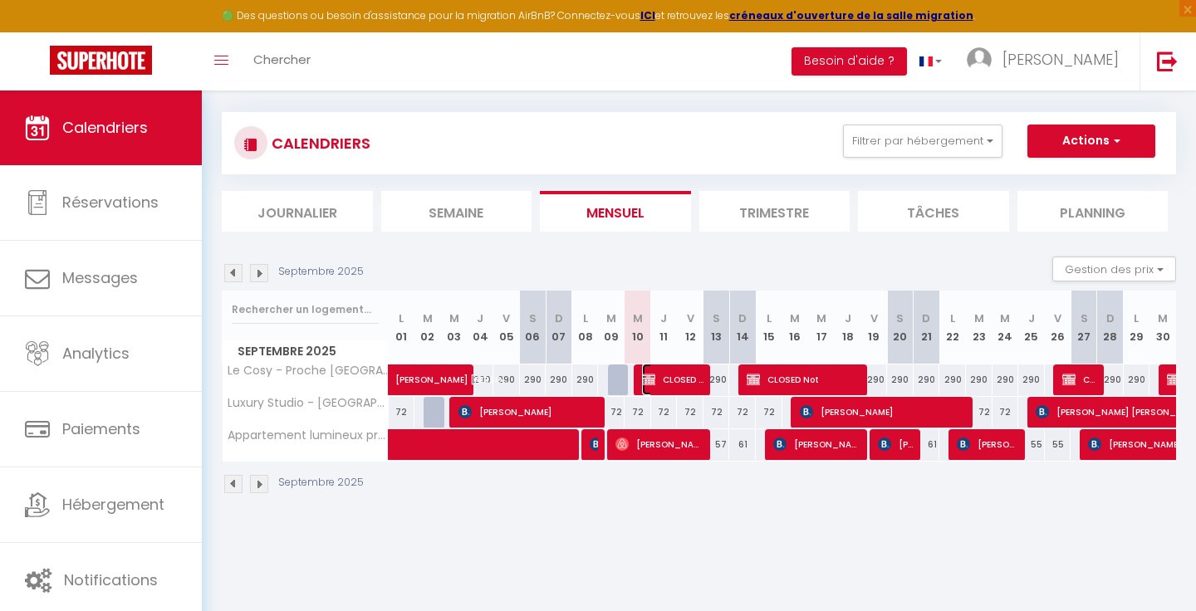
select select "1"
select select
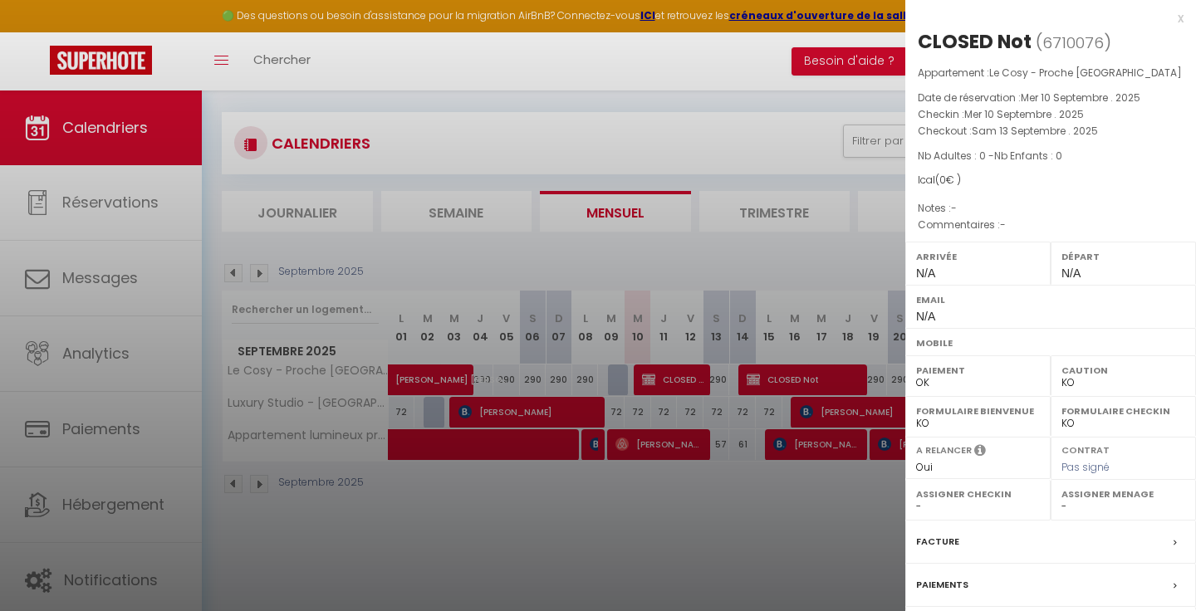
click at [1179, 22] on div "x" at bounding box center [1044, 18] width 278 height 20
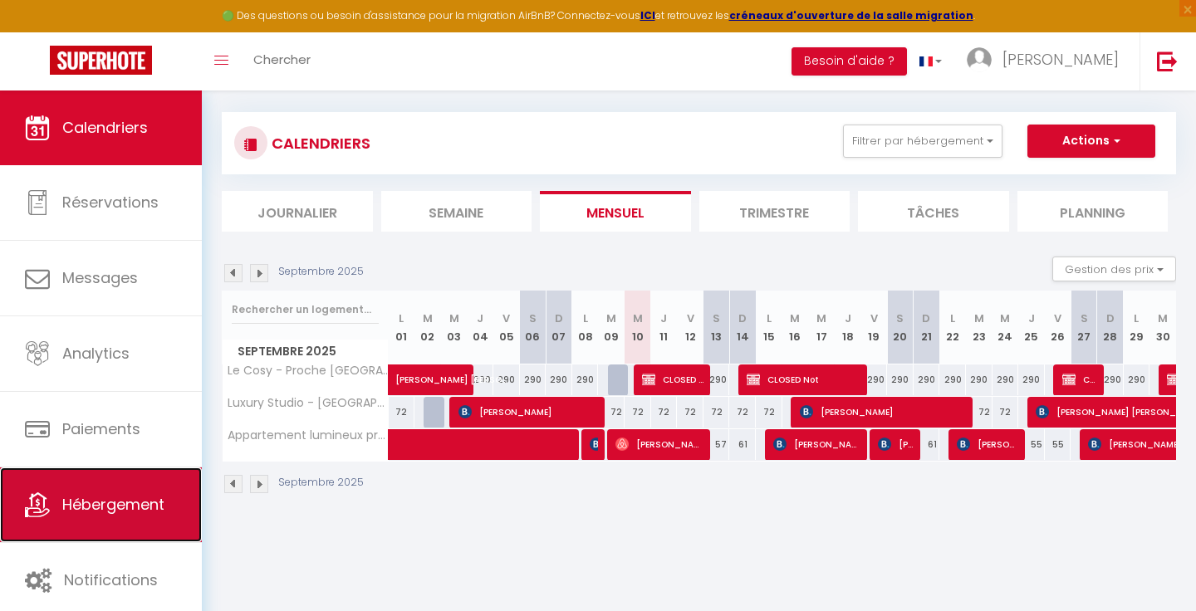
click at [71, 490] on link "Hébergement" at bounding box center [101, 505] width 202 height 75
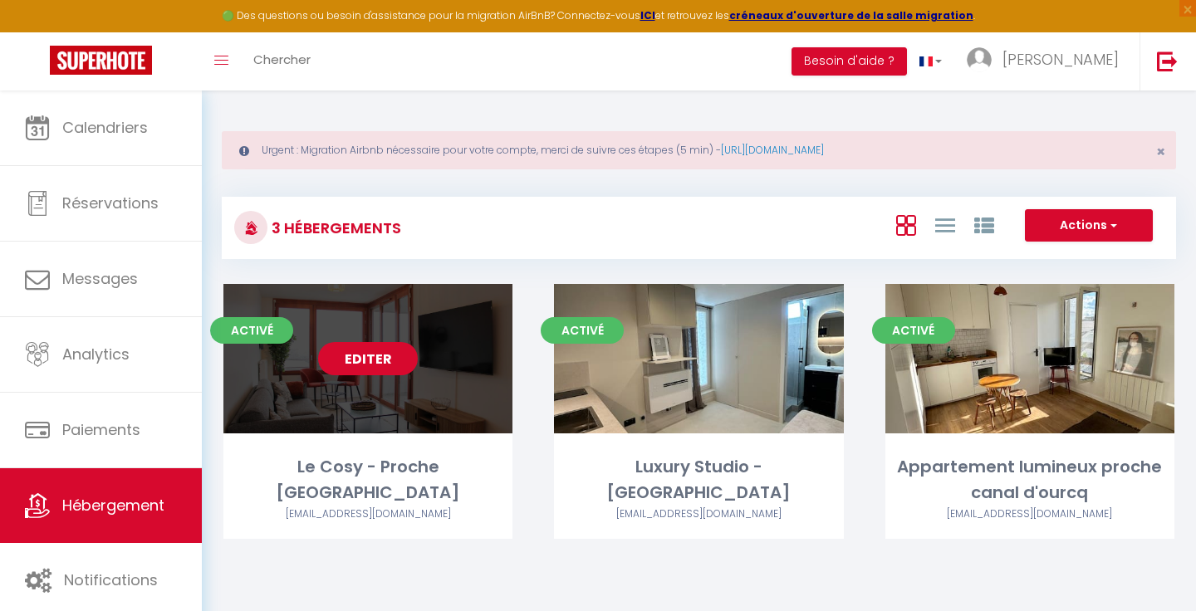
click at [385, 358] on link "Editer" at bounding box center [368, 358] width 100 height 33
click at [383, 364] on link "Editer" at bounding box center [368, 358] width 100 height 33
select select "3"
select select "2"
select select "1"
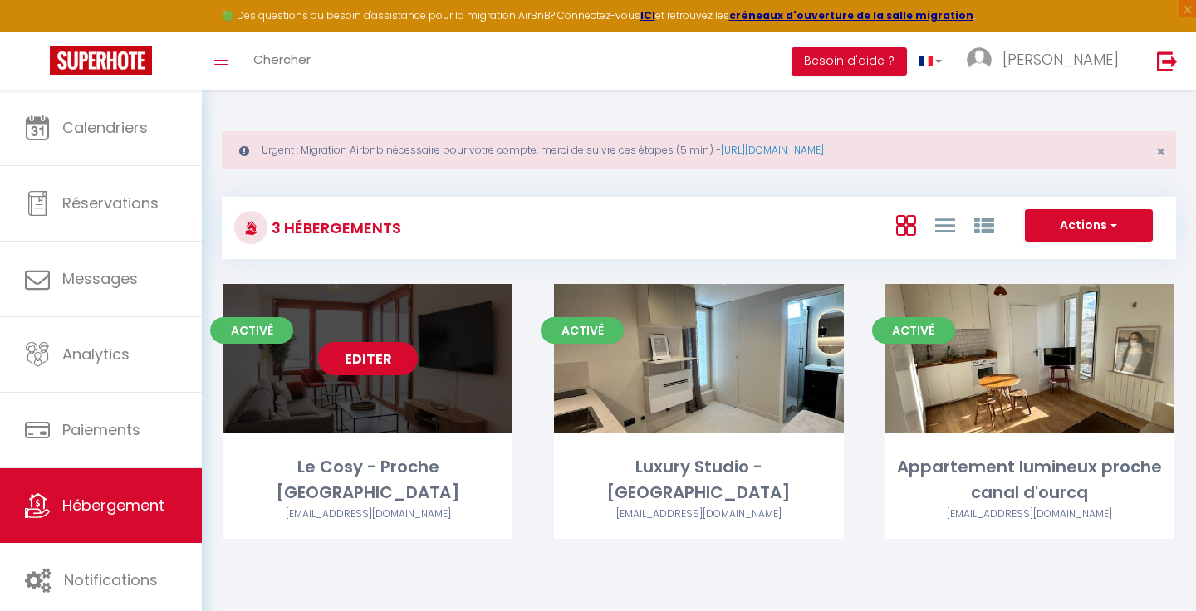
select select "1"
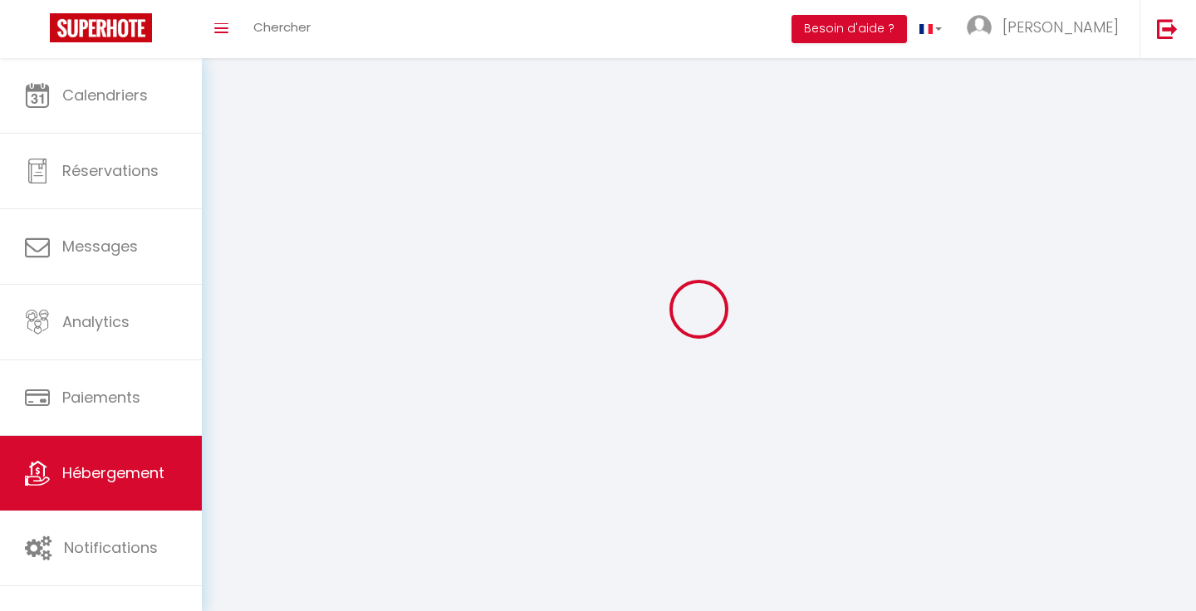
select select
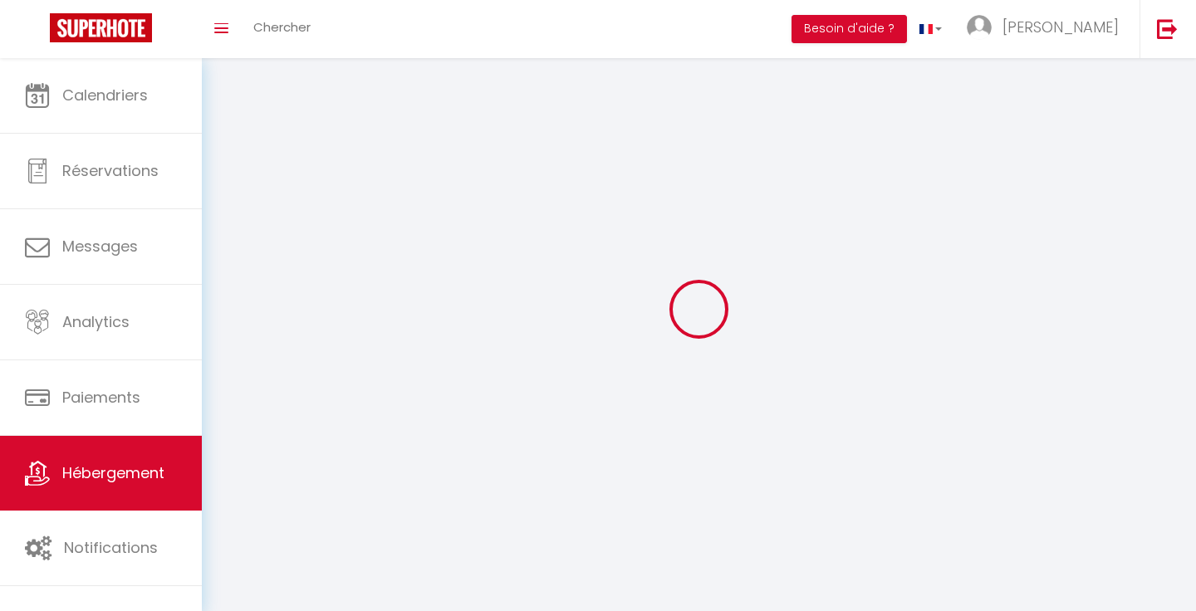
checkbox input "false"
select select
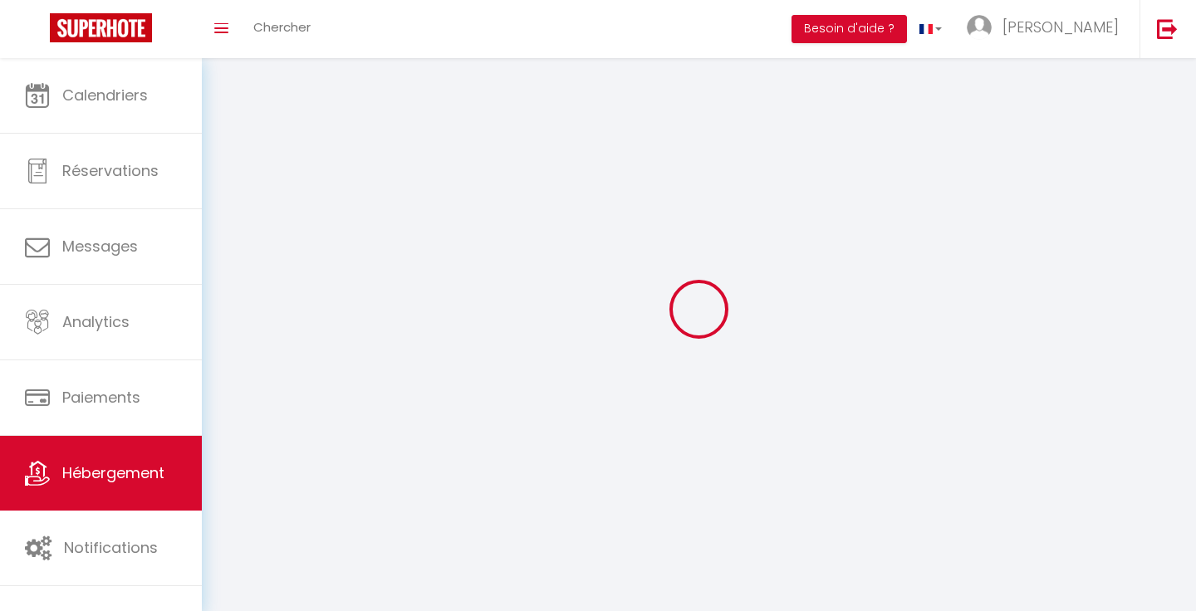
select select
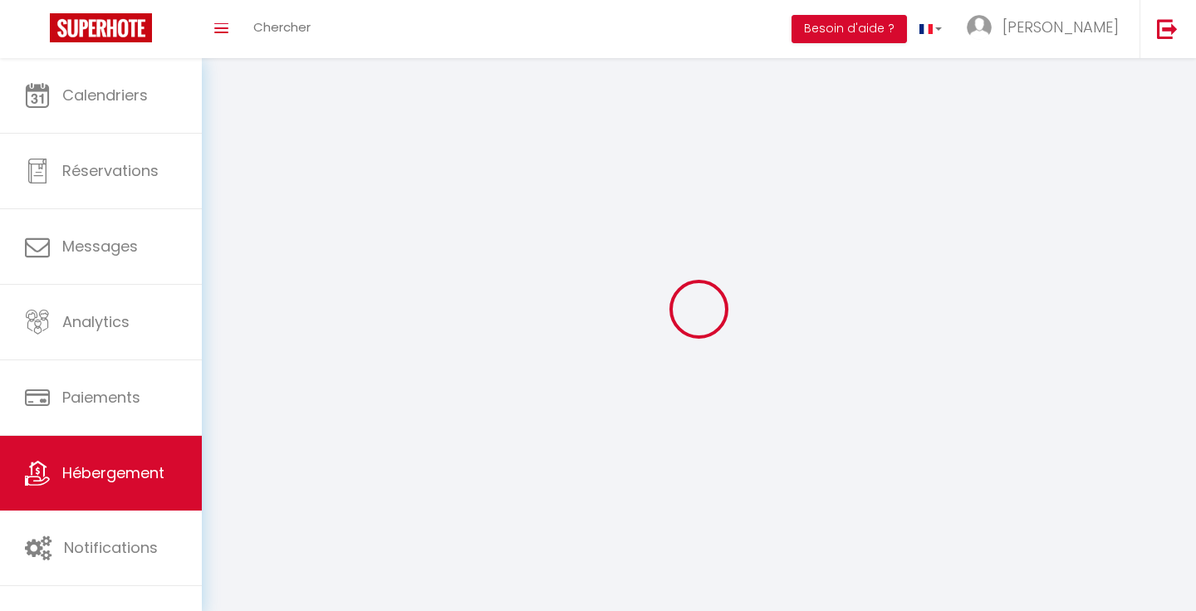
select select
checkbox input "false"
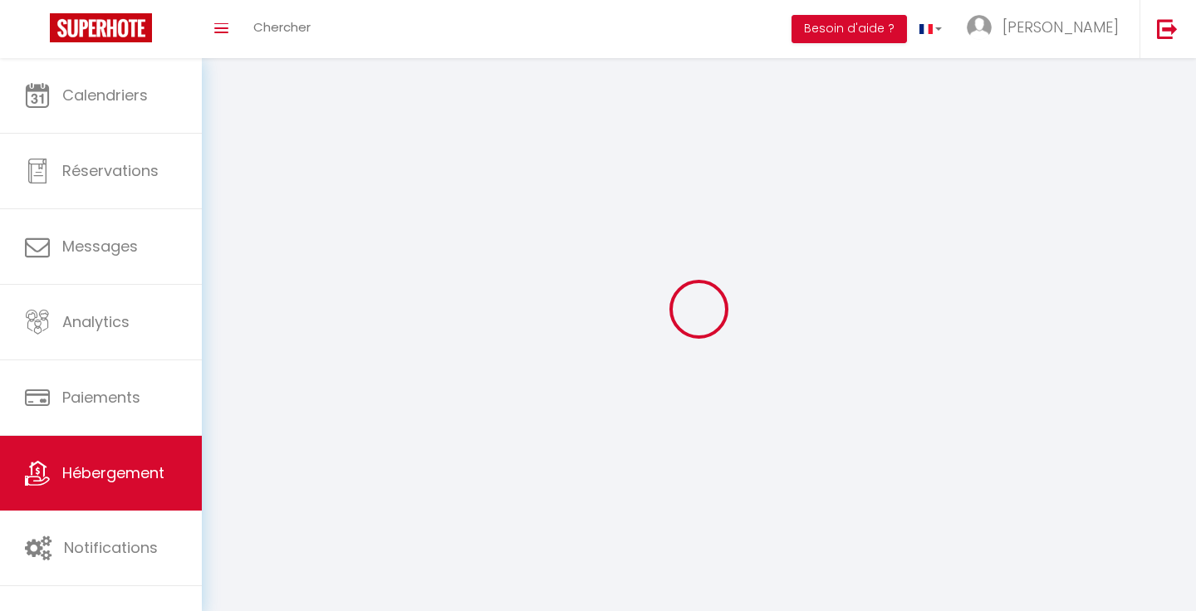
select select
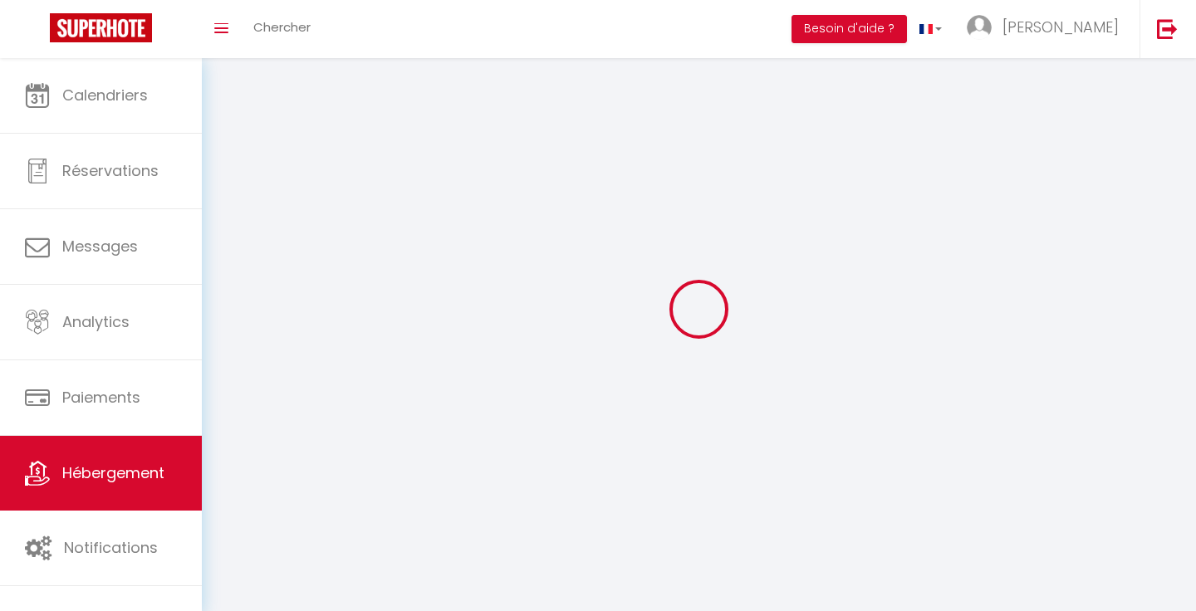
select select
checkbox input "false"
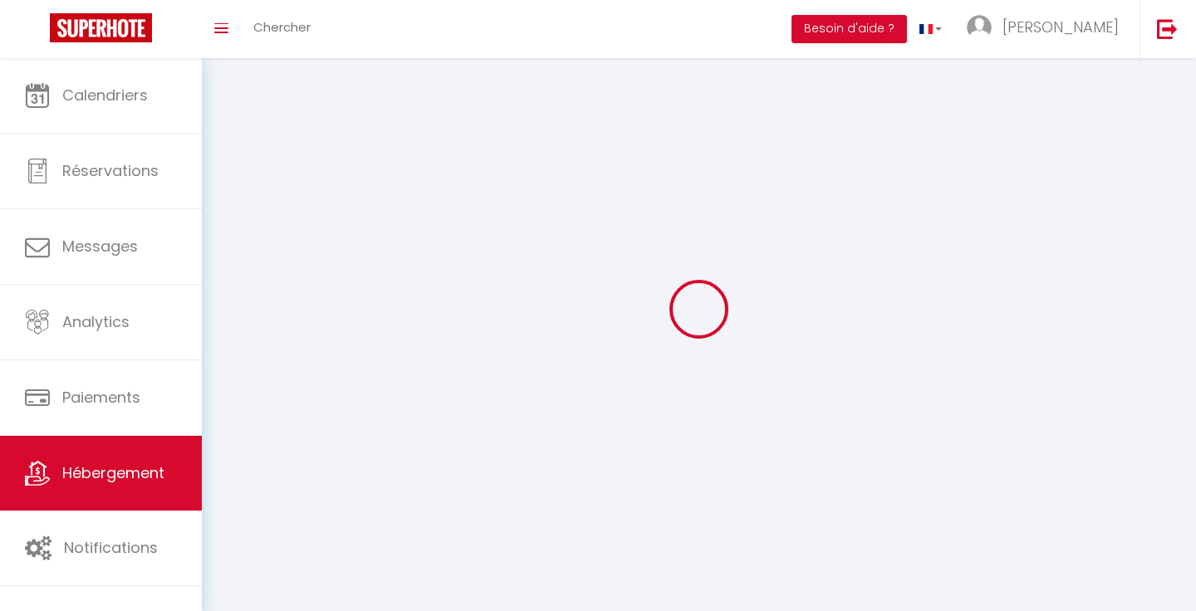
checkbox input "false"
select select
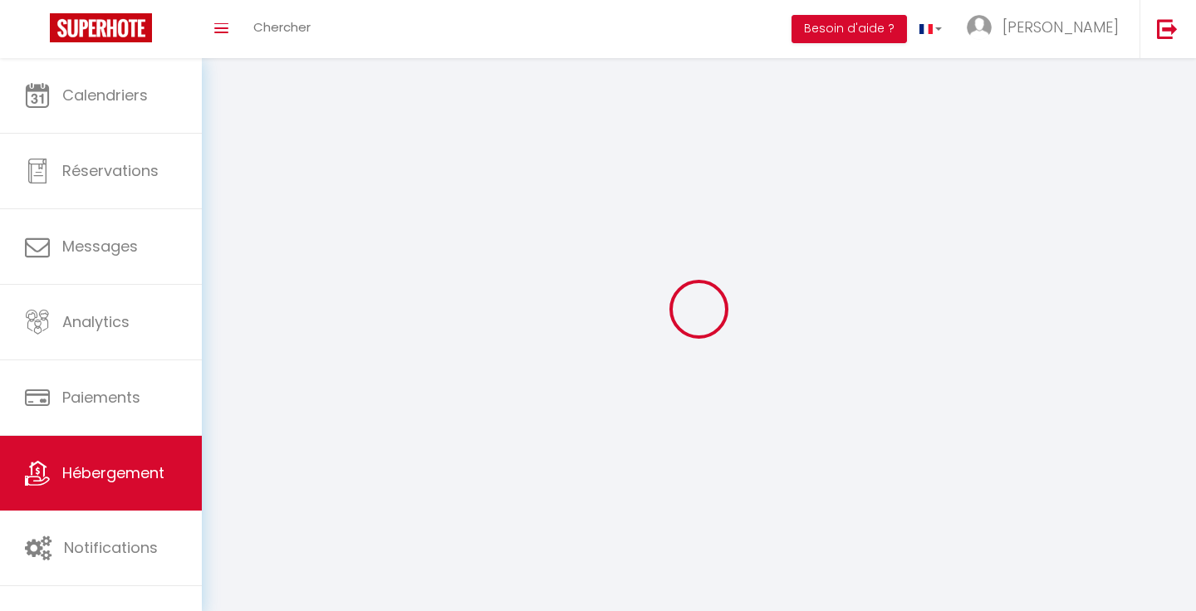
select select
checkbox input "false"
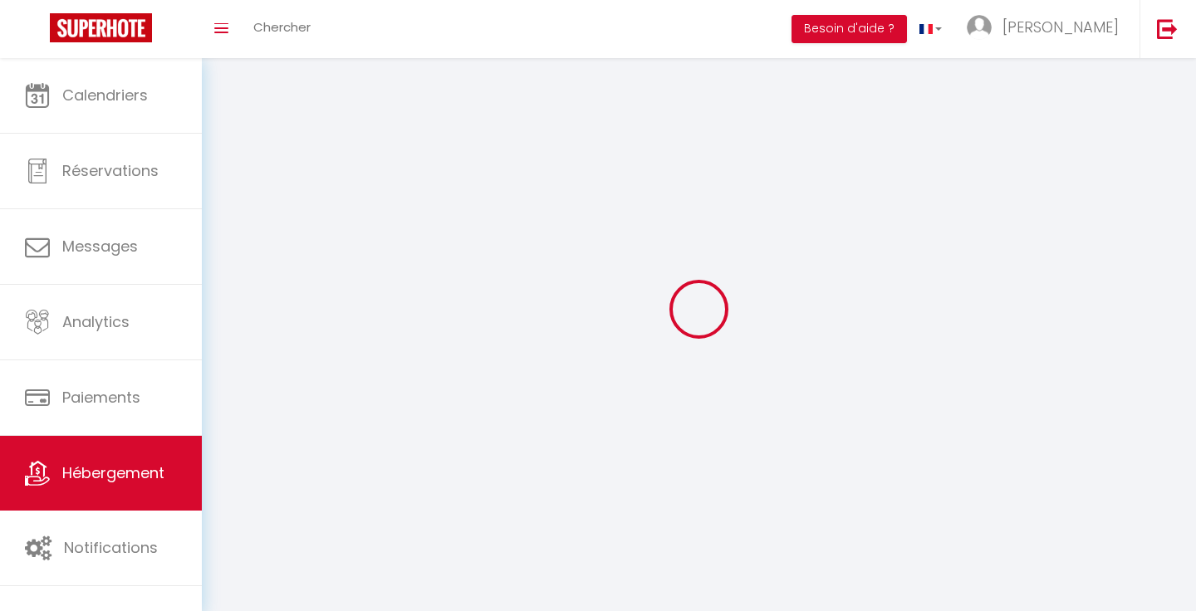
checkbox input "false"
select select
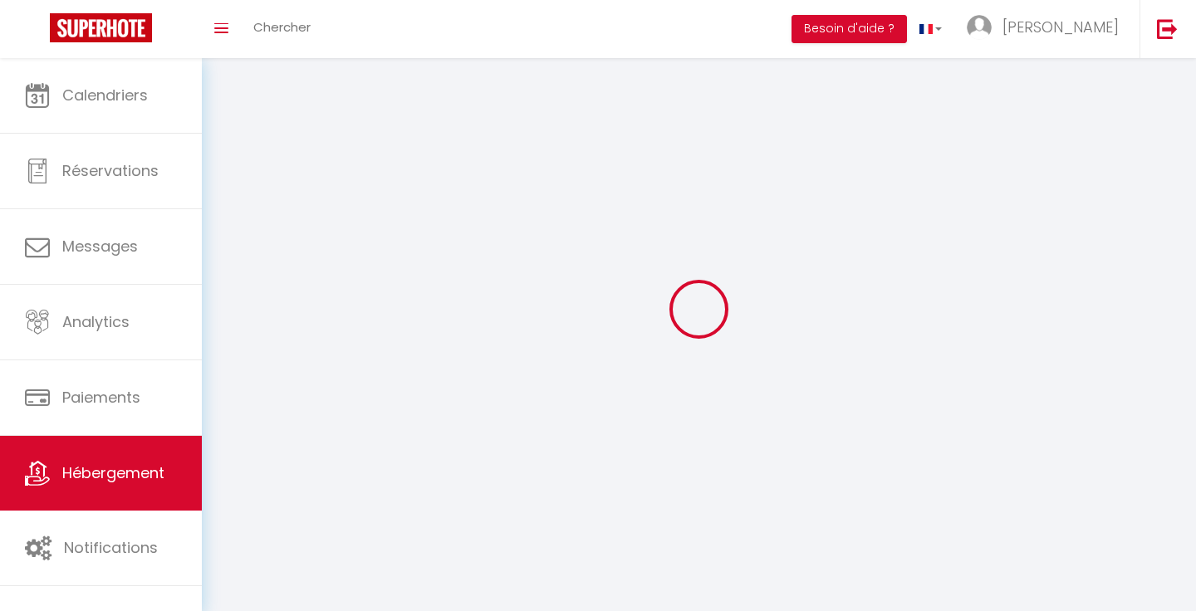
select select
checkbox input "false"
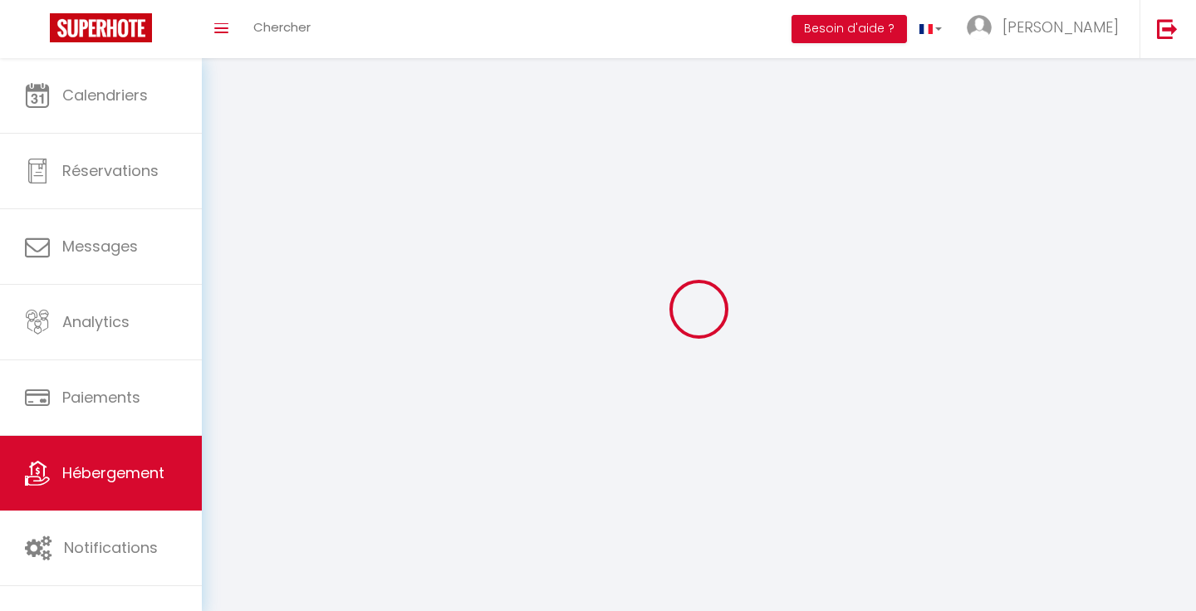
checkbox input "false"
select select
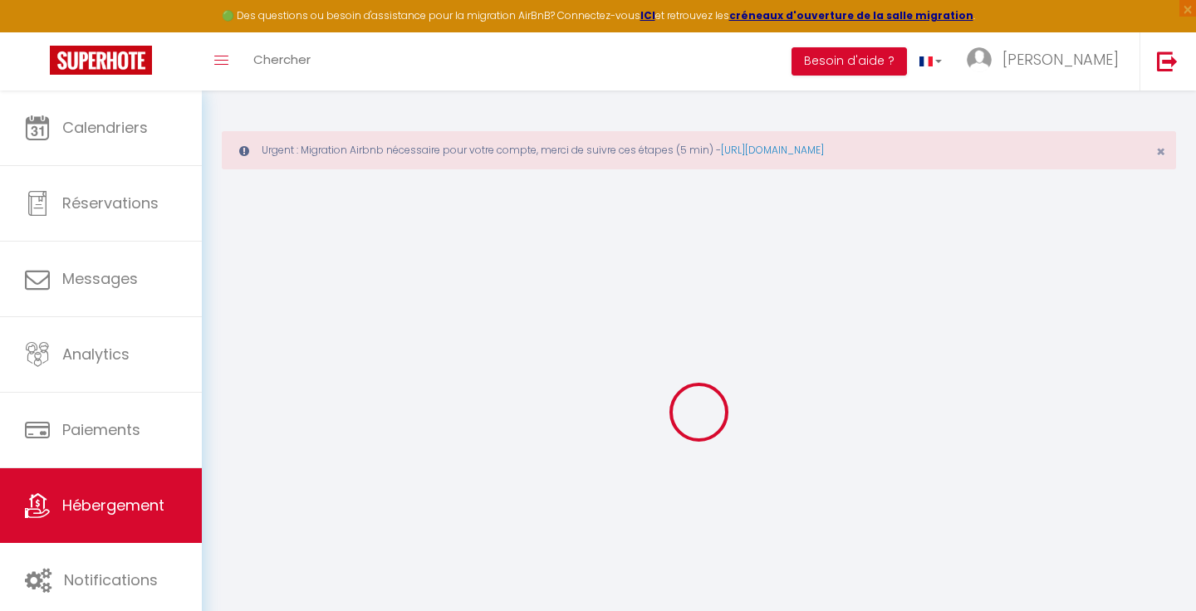
select select
select select "false"
select select
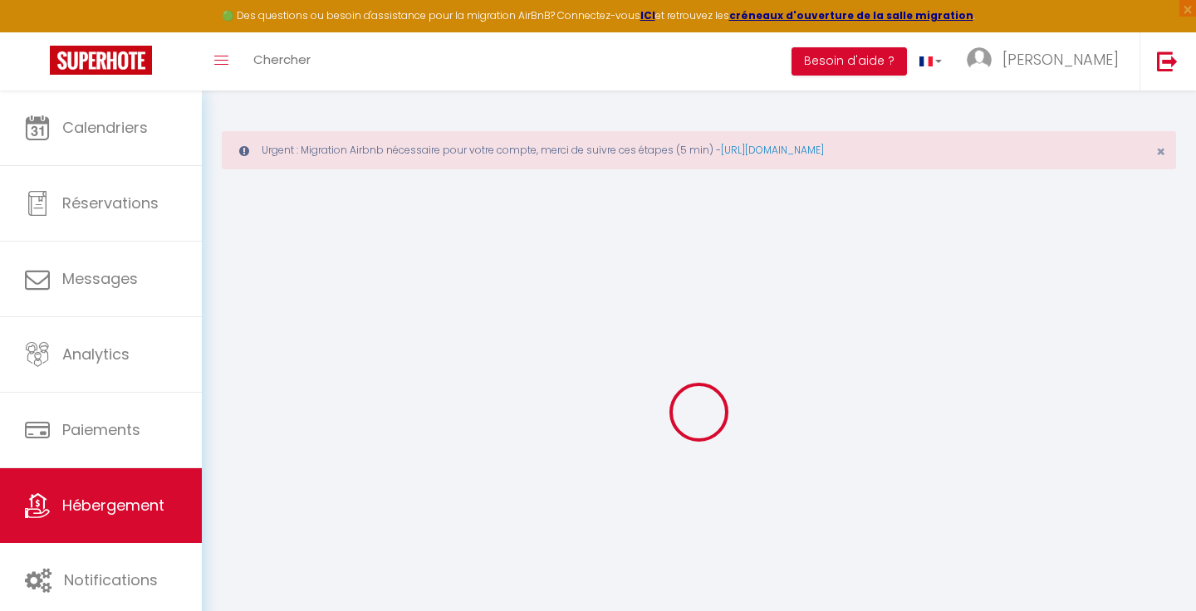
select select
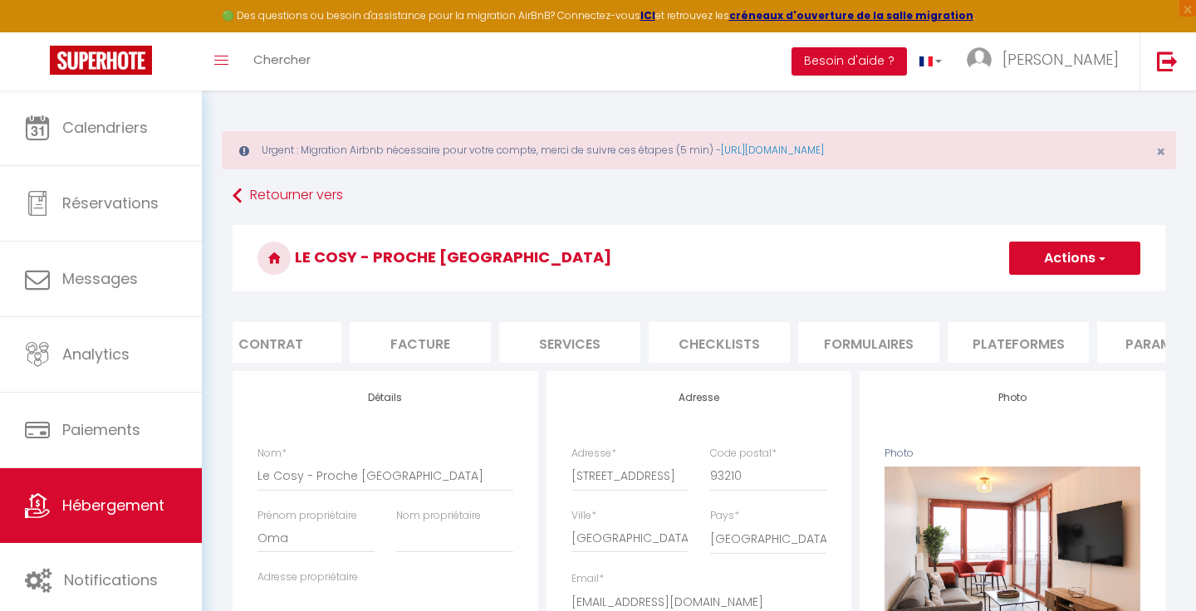
scroll to position [0, 221]
click at [986, 345] on li "Plateformes" at bounding box center [979, 342] width 141 height 41
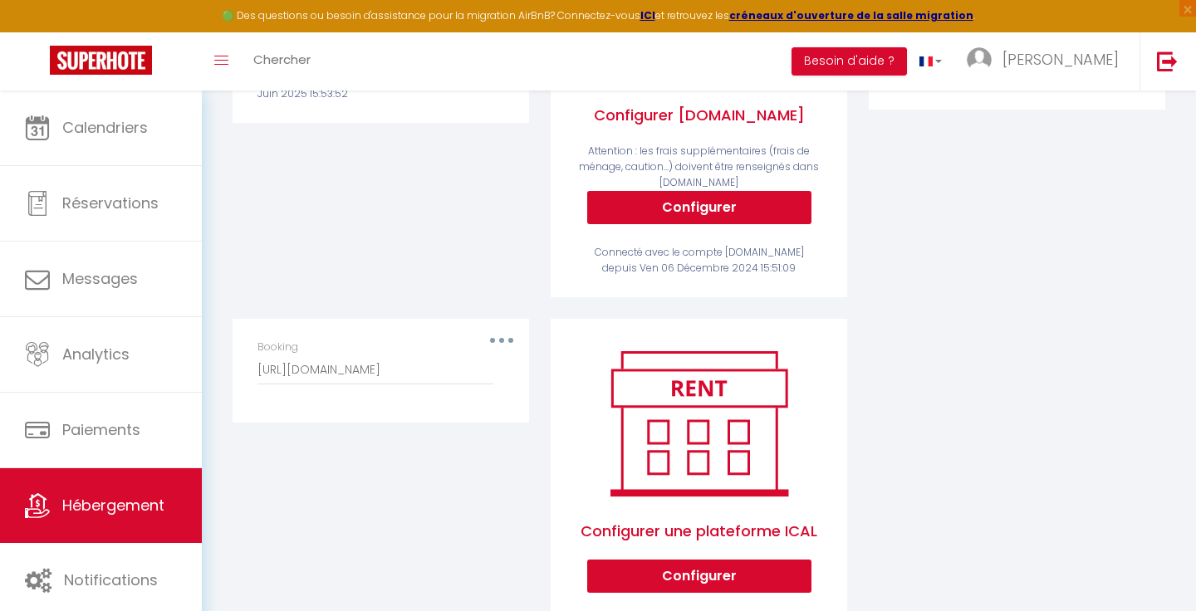
scroll to position [528, 0]
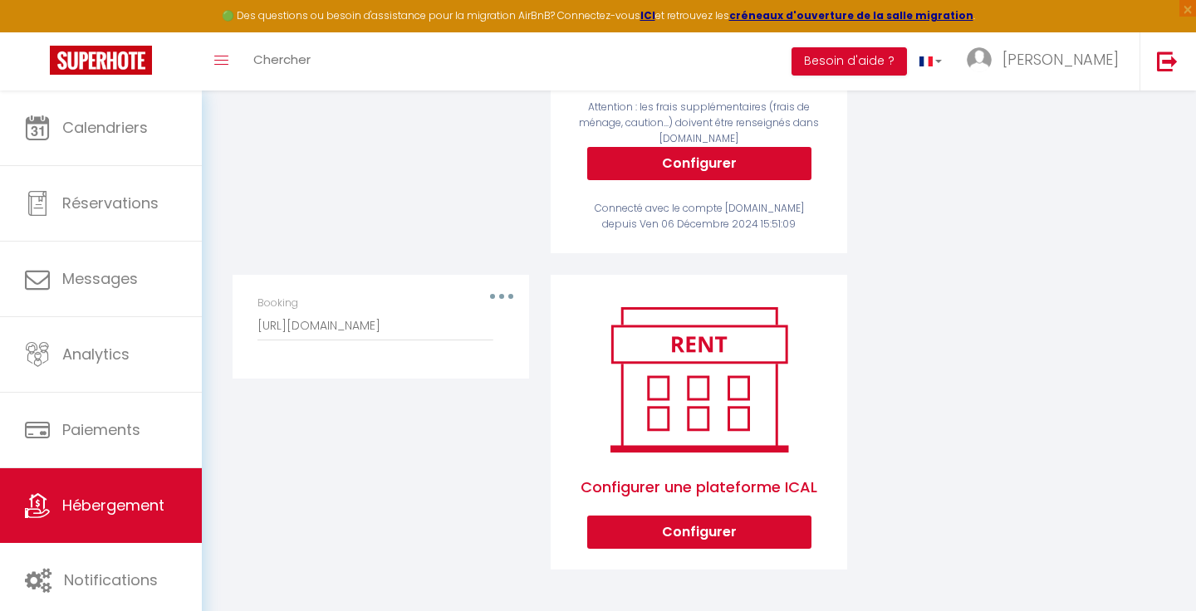
click at [504, 300] on div "Booking [URL][DOMAIN_NAME]" at bounding box center [381, 327] width 268 height 62
click at [502, 293] on button "button" at bounding box center [501, 296] width 47 height 27
click at [458, 328] on button "Editer" at bounding box center [458, 334] width 123 height 28
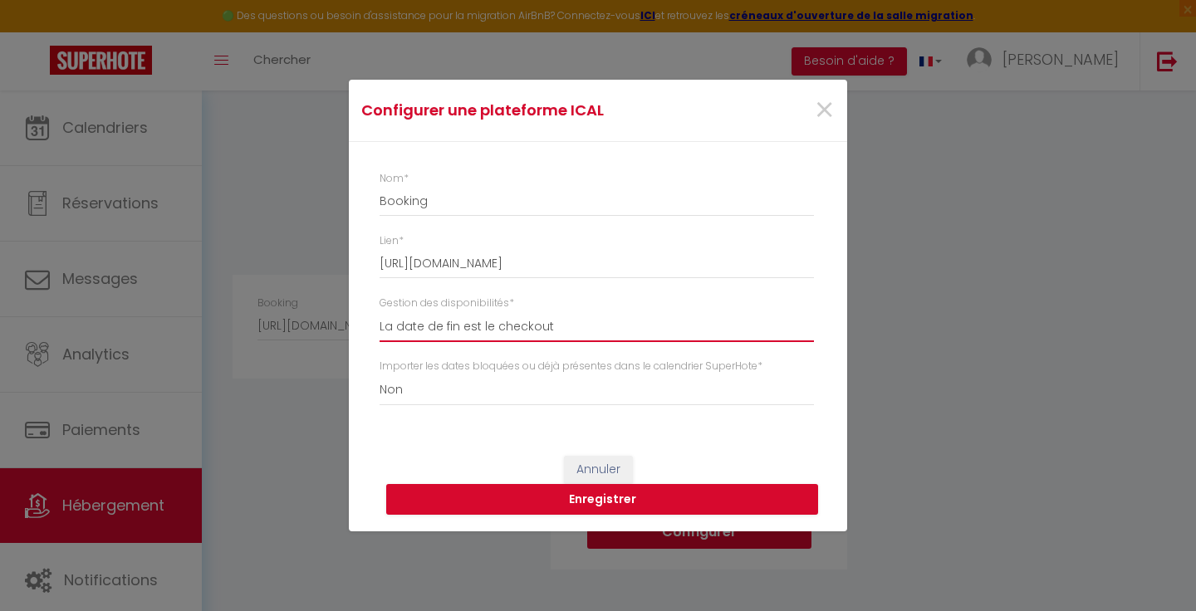
click at [448, 325] on select "La date de fin est le checkout La date de fin est la dernière nuit La date de f…" at bounding box center [597, 327] width 434 height 32
click at [825, 108] on span "×" at bounding box center [824, 111] width 21 height 50
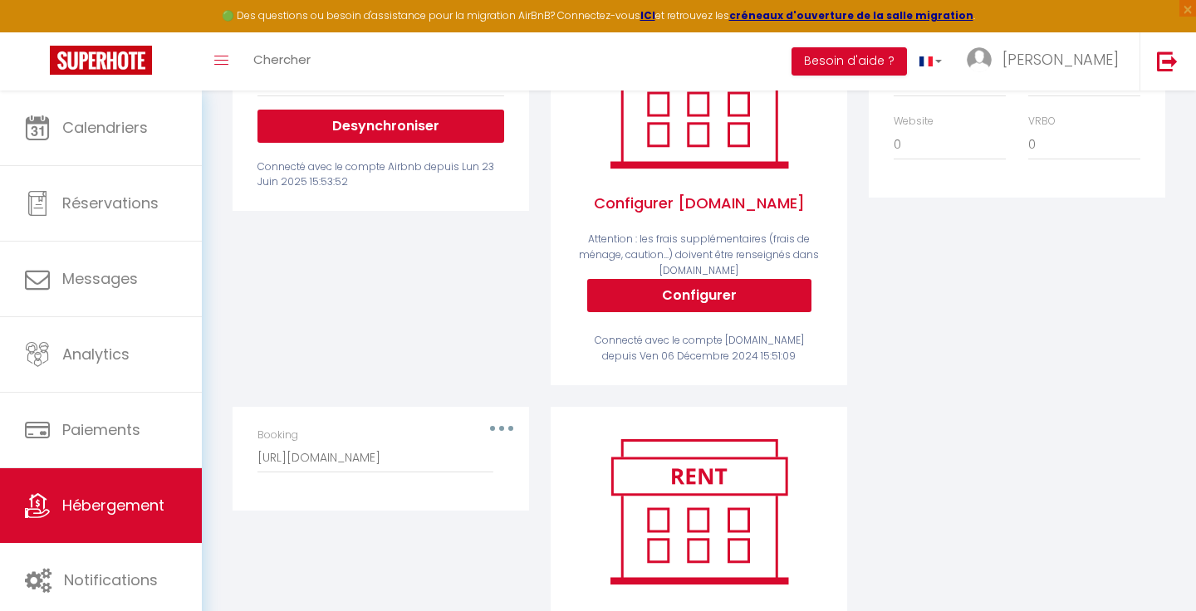
scroll to position [0, 0]
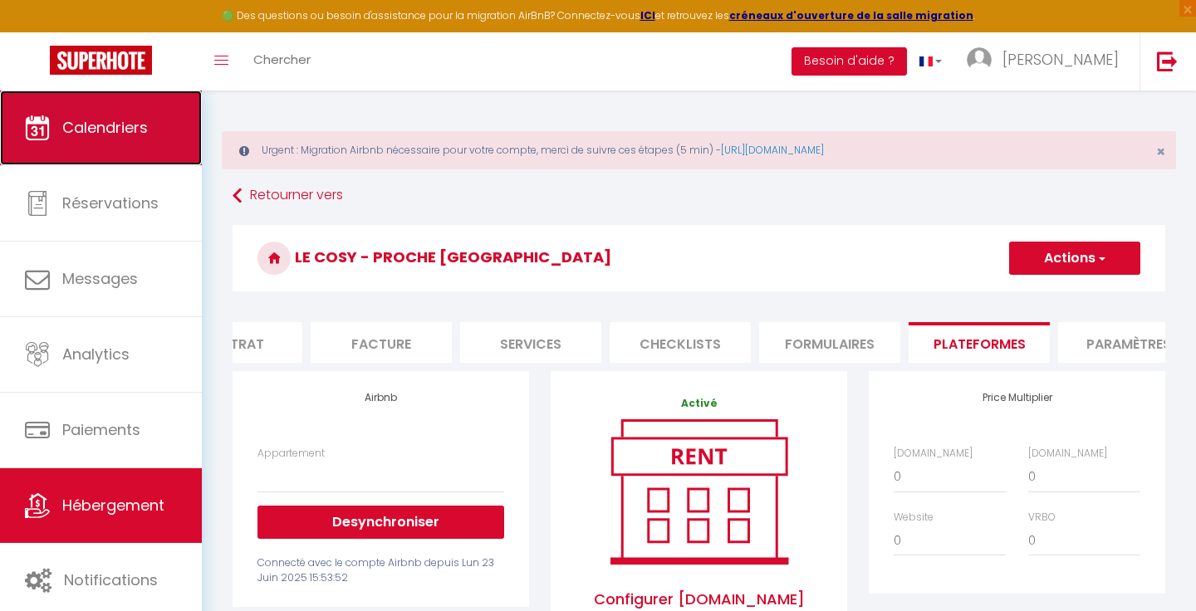
click at [129, 145] on link "Calendriers" at bounding box center [101, 128] width 202 height 75
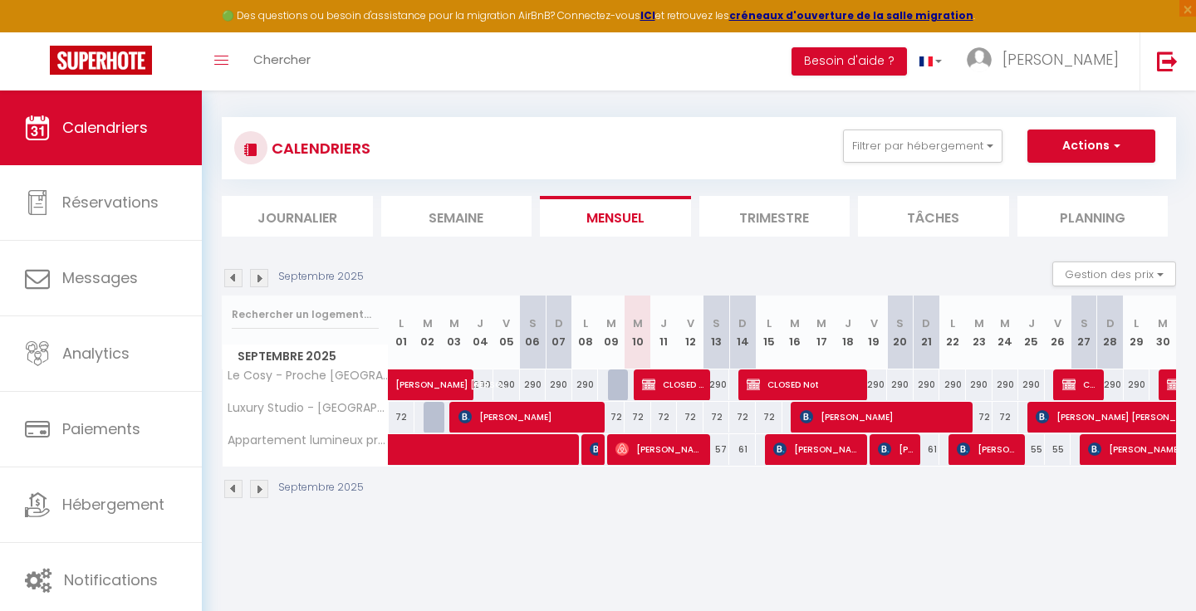
scroll to position [91, 0]
